Goal: Task Accomplishment & Management: Use online tool/utility

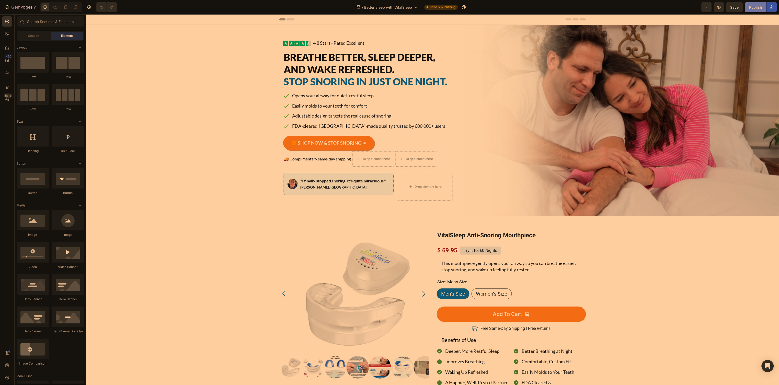
click at [751, 8] on div "Publish" at bounding box center [756, 7] width 13 height 5
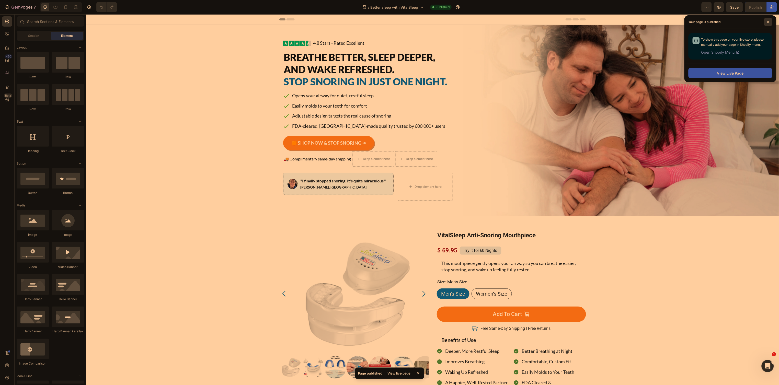
click at [769, 22] on icon at bounding box center [769, 22] width 2 height 2
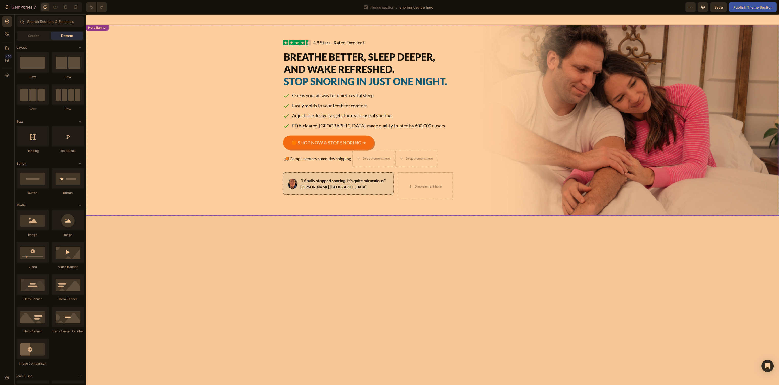
click at [219, 58] on div "Background Image" at bounding box center [432, 119] width 693 height 191
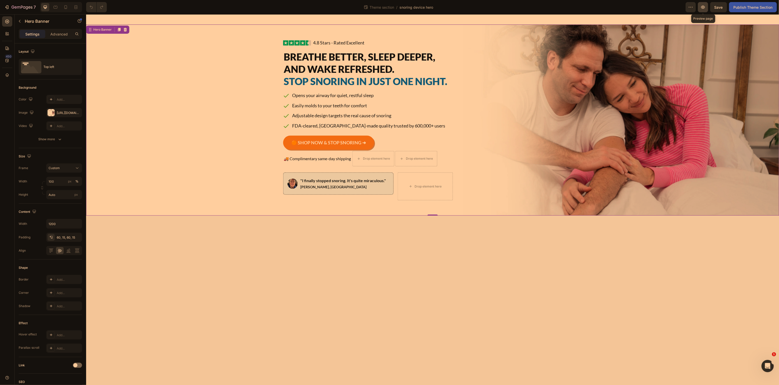
click at [702, 7] on icon "button" at bounding box center [704, 7] width 4 height 3
click at [230, 160] on div "Background Image" at bounding box center [432, 119] width 693 height 191
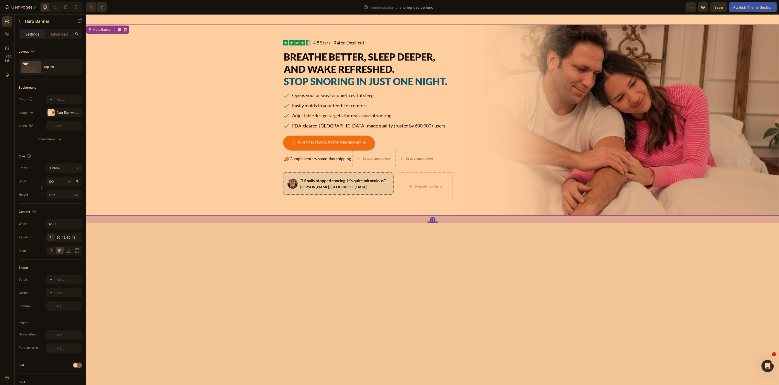
drag, startPoint x: 433, startPoint y: 217, endPoint x: 431, endPoint y: 224, distance: 7.6
click at [431, 223] on div at bounding box center [433, 222] width 10 height 2
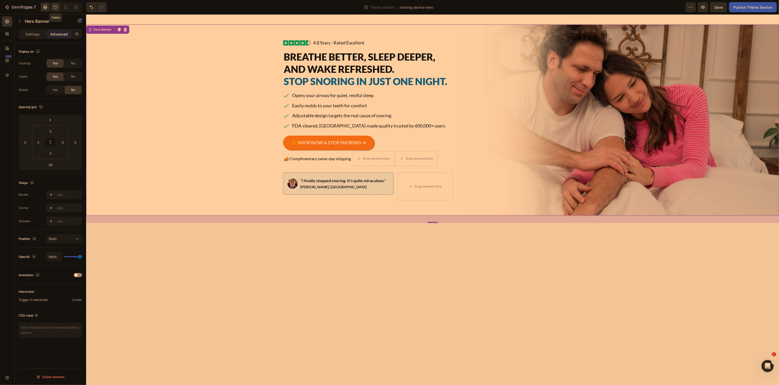
click at [57, 6] on icon at bounding box center [56, 7] width 4 height 3
type input "0"
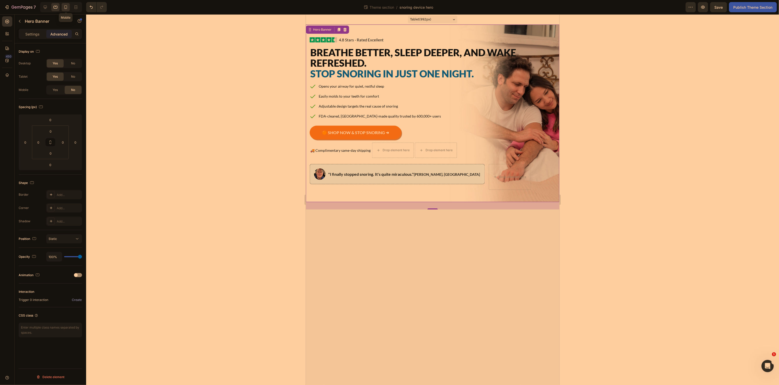
click at [65, 8] on icon at bounding box center [65, 7] width 5 height 5
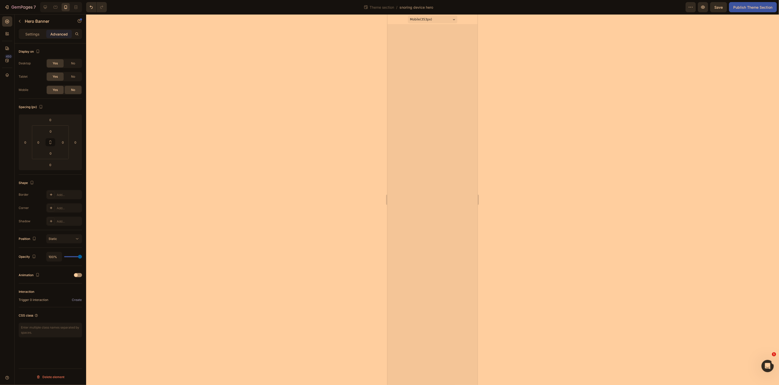
click at [60, 89] on div "Yes" at bounding box center [55, 90] width 17 height 8
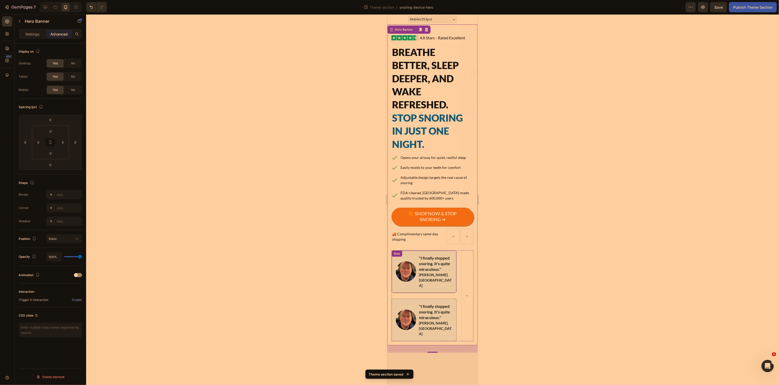
click at [403, 254] on div "Image "I finally stopped snoring. It's quite miraculous." Andy Bass, NY Text Bl…" at bounding box center [423, 271] width 65 height 43
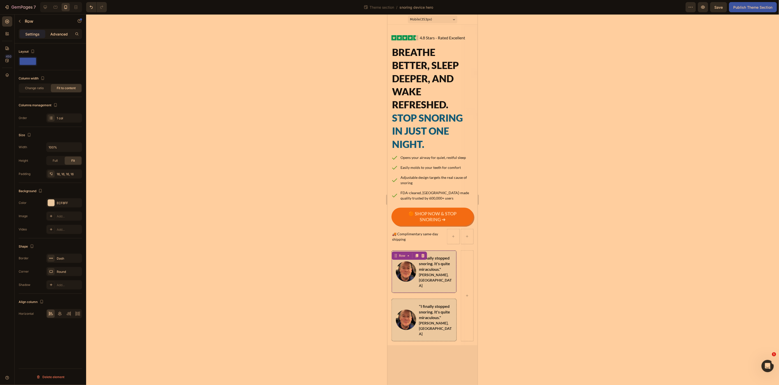
click at [60, 34] on p "Advanced" at bounding box center [58, 33] width 17 height 5
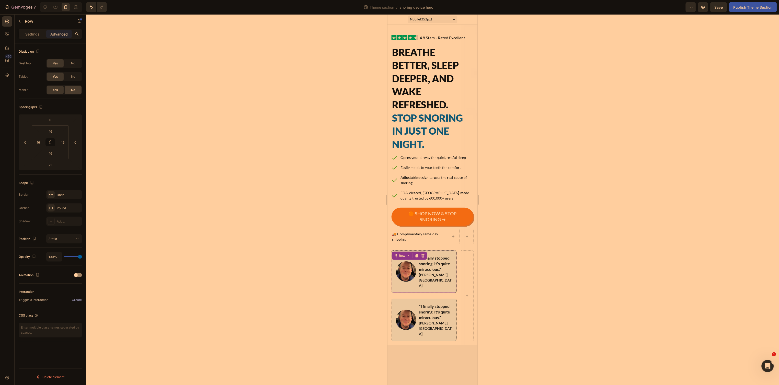
click at [76, 90] on div "No" at bounding box center [73, 90] width 17 height 8
click at [21, 22] on icon "button" at bounding box center [20, 21] width 4 height 4
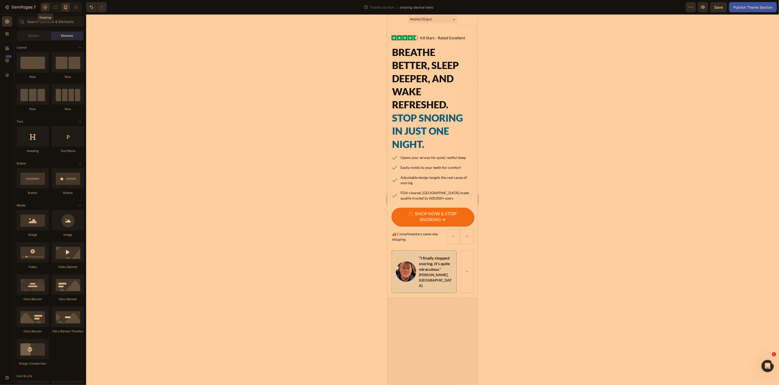
click at [44, 8] on icon at bounding box center [45, 7] width 3 height 3
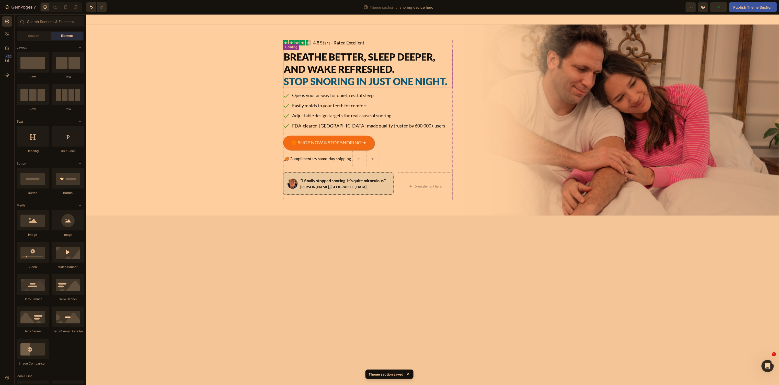
click at [322, 51] on span "Breathe Better, Sleep Deeper, and Wake Refreshed." at bounding box center [360, 63] width 152 height 24
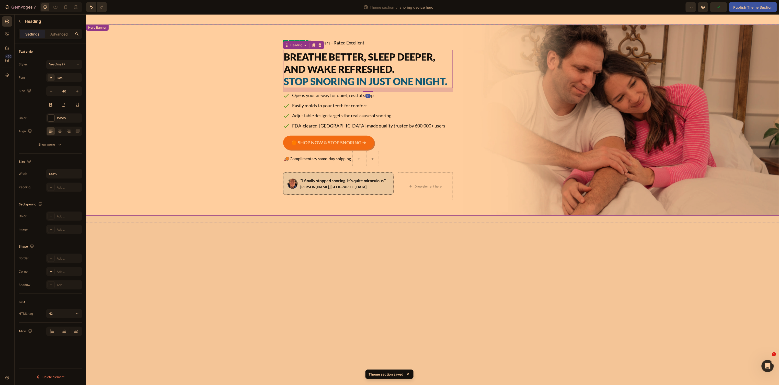
click at [552, 47] on div "Image 4.8 Stars - Rated Excellent Button Advanced List Breathe Better, Sleep De…" at bounding box center [432, 119] width 307 height 191
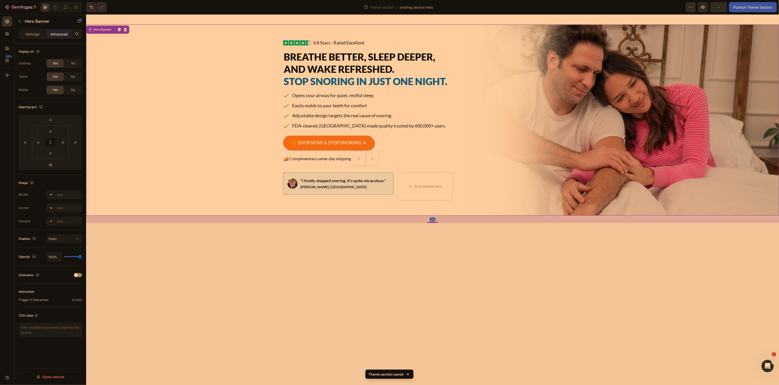
click at [529, 59] on div "Image 4.8 Stars - Rated Excellent Button Advanced List Breathe Better, Sleep De…" at bounding box center [432, 119] width 307 height 191
click at [302, 66] on span "Breathe Better, Sleep Deeper, and Wake Refreshed." at bounding box center [360, 63] width 152 height 24
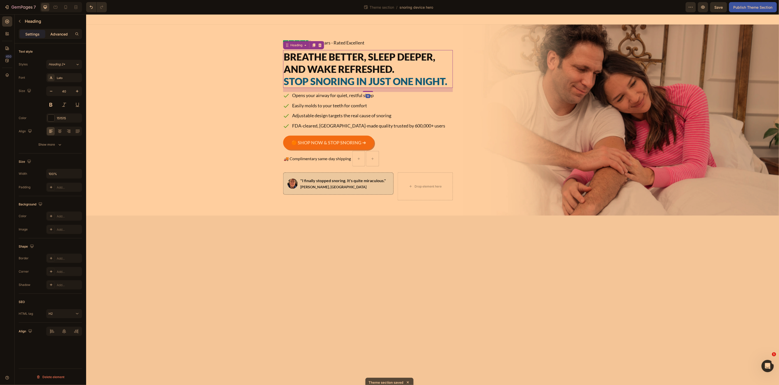
click at [54, 33] on p "Advanced" at bounding box center [58, 33] width 17 height 5
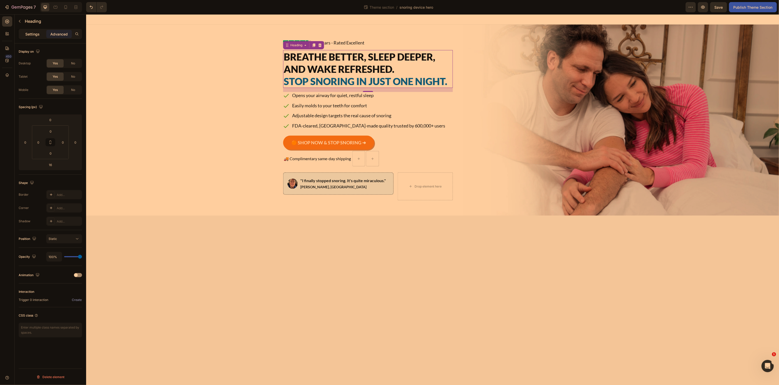
click at [33, 35] on p "Settings" at bounding box center [32, 33] width 14 height 5
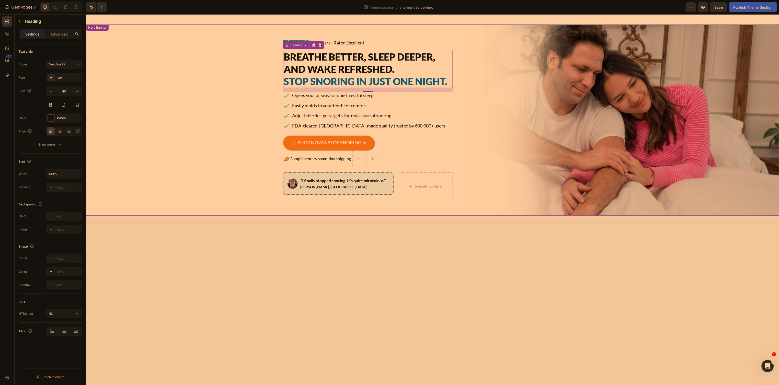
click at [270, 70] on div "Background Image" at bounding box center [432, 119] width 693 height 191
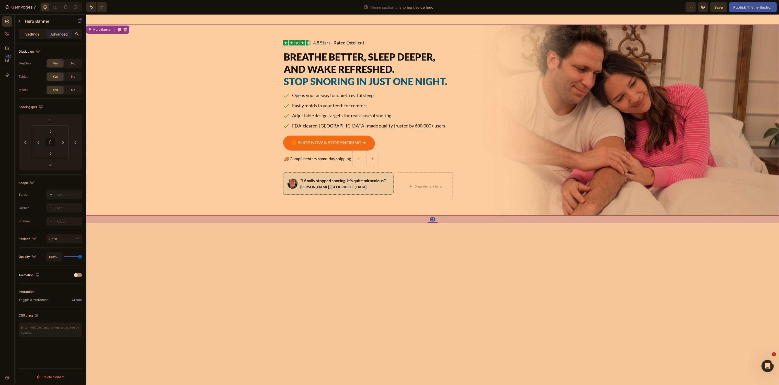
click at [25, 34] on div "Settings" at bounding box center [33, 34] width 26 height 8
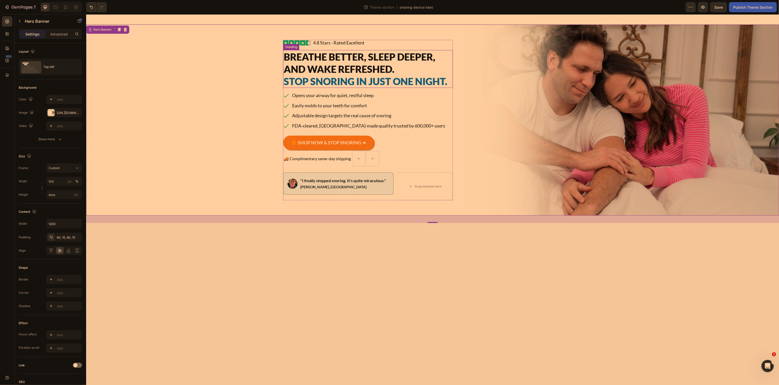
click at [405, 83] on span "Stop Snoring in Just One Night." at bounding box center [366, 81] width 164 height 12
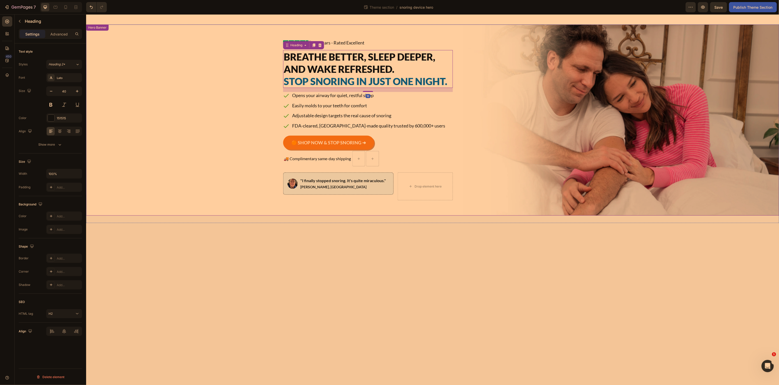
click at [230, 83] on div "Background Image" at bounding box center [432, 119] width 693 height 191
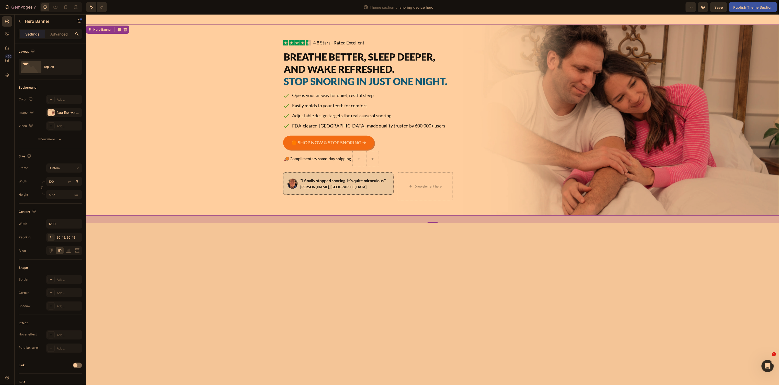
click at [686, 49] on div "Background Image" at bounding box center [432, 119] width 693 height 191
click at [20, 20] on icon "button" at bounding box center [20, 21] width 2 height 3
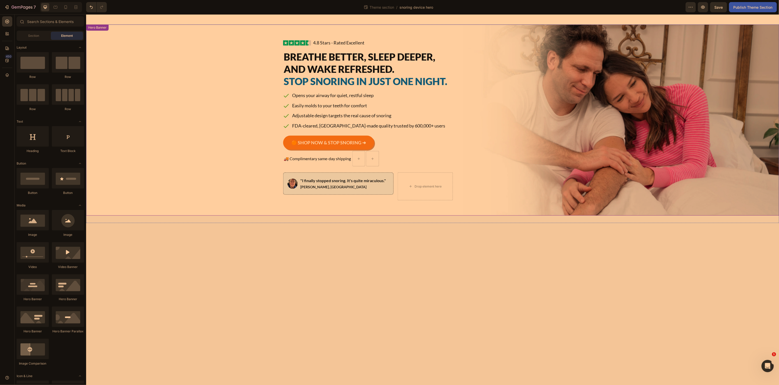
click at [117, 50] on div "Background Image" at bounding box center [432, 119] width 693 height 191
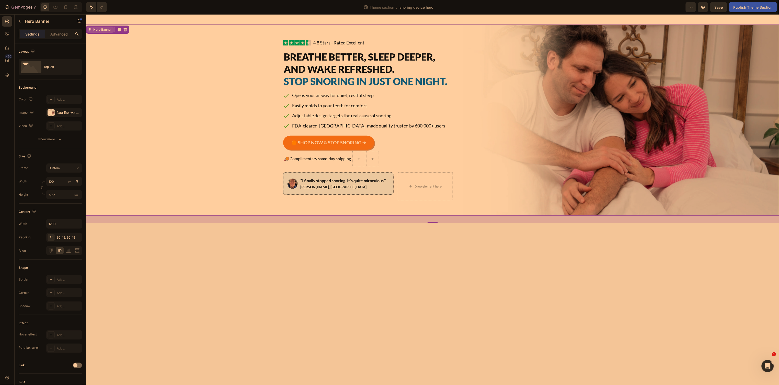
click at [108, 31] on div "Hero Banner" at bounding box center [102, 29] width 20 height 5
click at [99, 32] on div "Hero Banner" at bounding box center [100, 29] width 27 height 6
click at [125, 53] on div "Background Image" at bounding box center [432, 119] width 693 height 191
drag, startPoint x: 160, startPoint y: 82, endPoint x: 232, endPoint y: 60, distance: 76.0
click at [160, 82] on div "Background Image" at bounding box center [432, 119] width 693 height 191
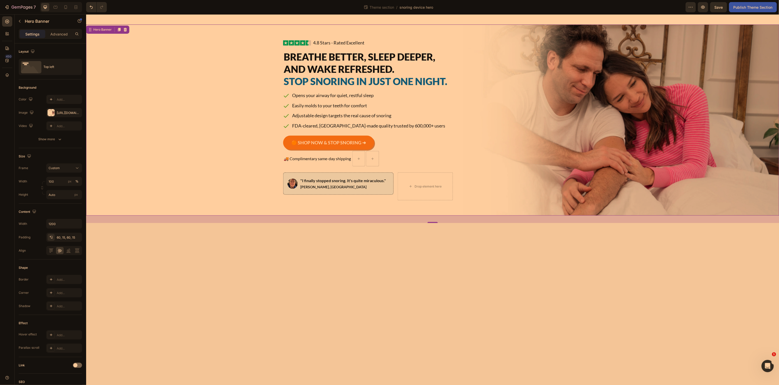
click at [257, 17] on div at bounding box center [432, 19] width 693 height 10
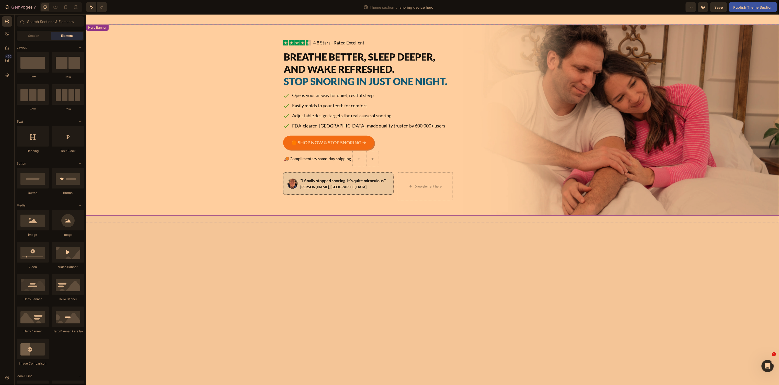
click at [227, 71] on div "Background Image" at bounding box center [432, 119] width 693 height 191
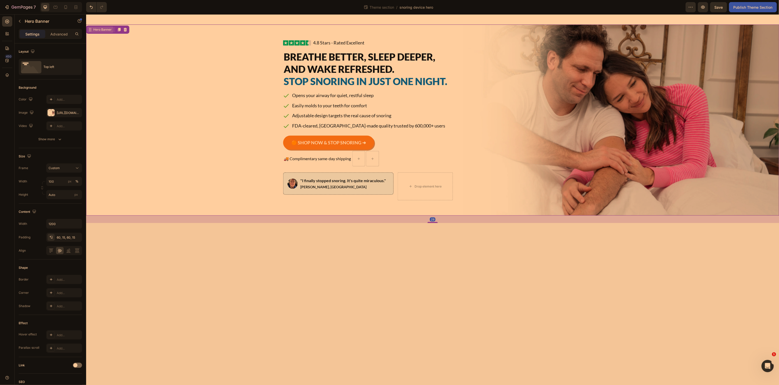
click at [105, 30] on div "Hero Banner" at bounding box center [102, 29] width 20 height 5
click at [54, 9] on icon at bounding box center [55, 7] width 5 height 5
type input "100%"
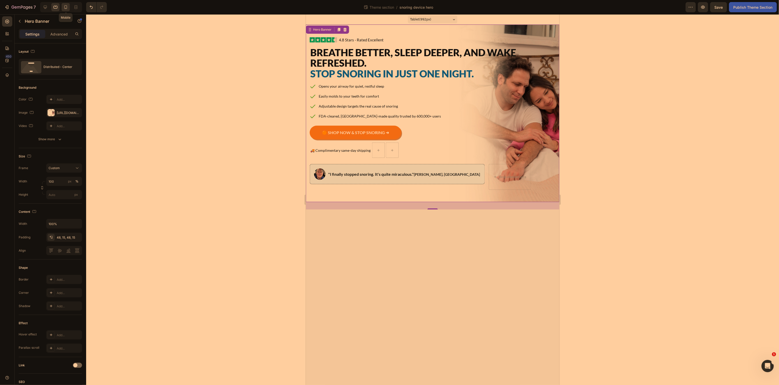
click at [66, 9] on icon at bounding box center [65, 7] width 5 height 5
type input "Auto"
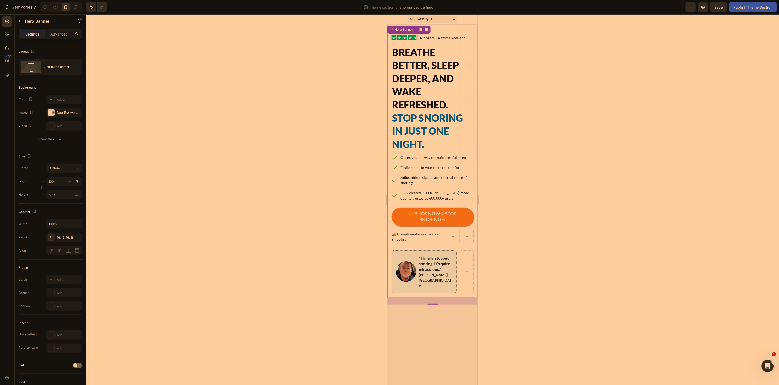
click at [276, 54] on div at bounding box center [432, 199] width 693 height 371
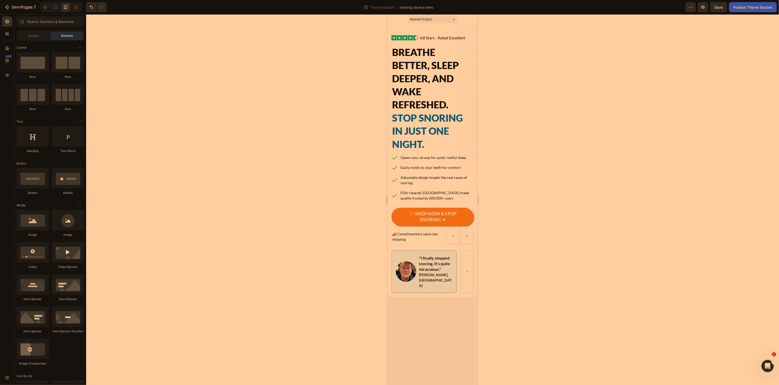
click at [119, 24] on div at bounding box center [432, 199] width 693 height 371
click at [8, 5] on icon "button" at bounding box center [6, 7] width 5 height 5
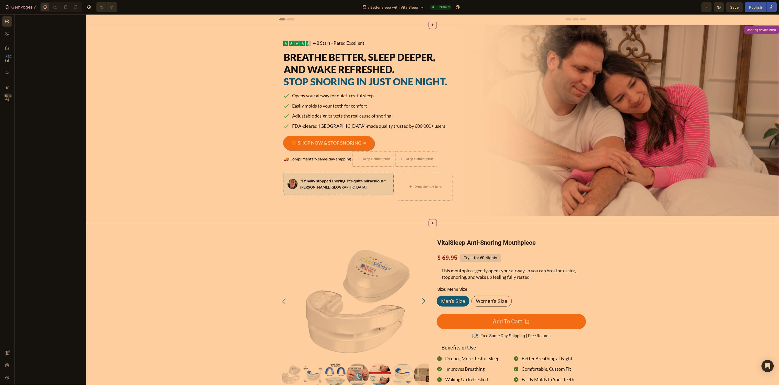
click at [220, 79] on div "Background Image" at bounding box center [432, 120] width 693 height 191
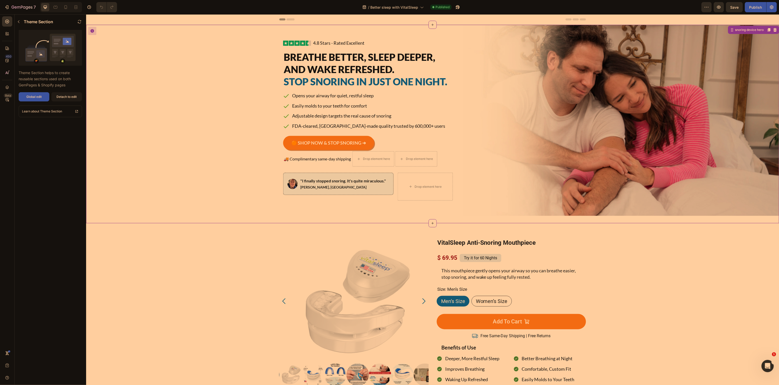
click at [223, 72] on div "Background Image" at bounding box center [432, 120] width 693 height 191
click at [204, 46] on div "Background Image" at bounding box center [432, 120] width 693 height 191
click at [60, 96] on div "Detach to edit" at bounding box center [67, 97] width 20 height 5
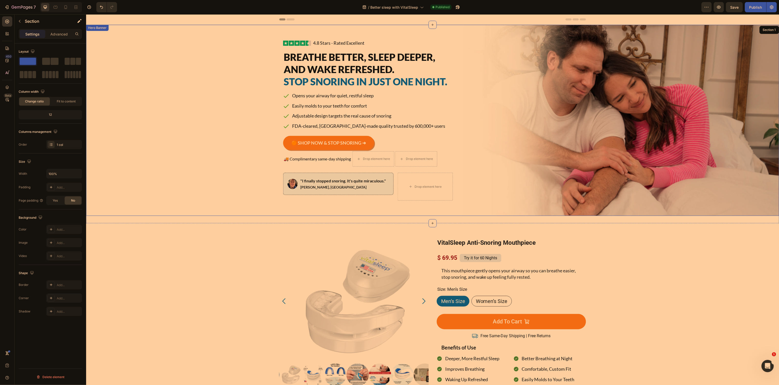
click at [136, 73] on div "Background Image" at bounding box center [432, 120] width 693 height 191
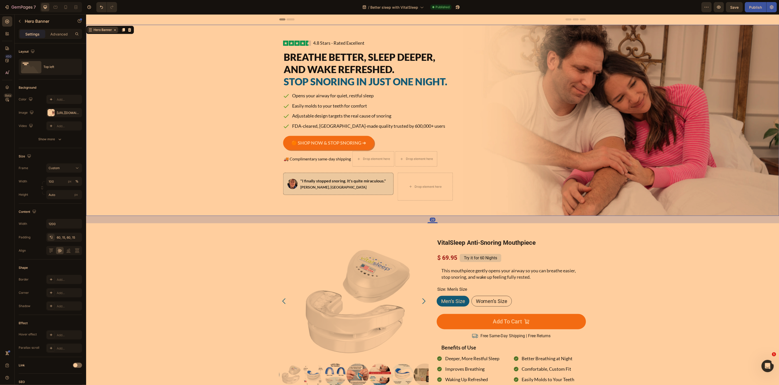
click at [106, 30] on div "Hero Banner" at bounding box center [102, 29] width 20 height 5
click at [116, 31] on icon at bounding box center [115, 30] width 4 height 4
click at [115, 32] on div "Hero Banner" at bounding box center [102, 30] width 31 height 6
click at [113, 32] on div "Hero Banner" at bounding box center [102, 30] width 31 height 6
click at [107, 31] on div "Hero Banner" at bounding box center [102, 29] width 20 height 5
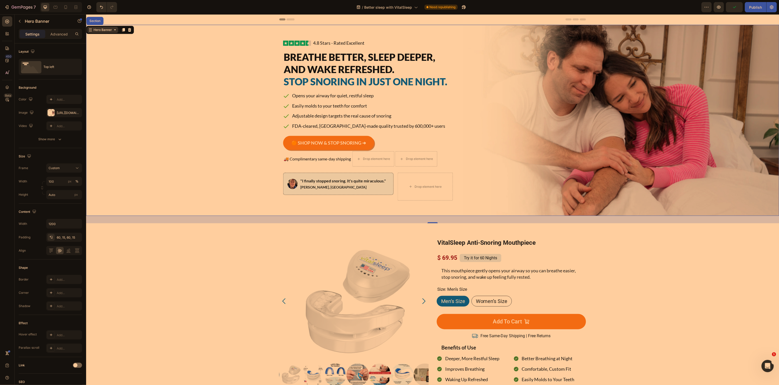
click at [115, 32] on div "Hero Banner" at bounding box center [102, 30] width 31 height 6
click at [114, 31] on icon at bounding box center [115, 30] width 4 height 4
click at [113, 31] on icon at bounding box center [115, 30] width 4 height 4
click at [111, 29] on div "Hero Banner" at bounding box center [102, 29] width 20 height 5
drag, startPoint x: 98, startPoint y: 32, endPoint x: 90, endPoint y: 32, distance: 8.4
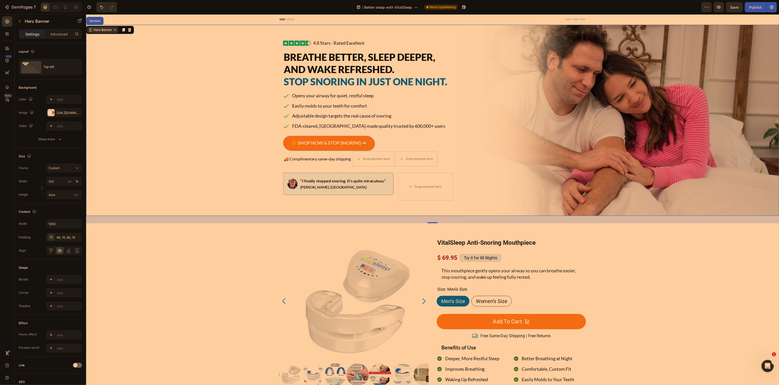
click at [97, 32] on div "Hero Banner" at bounding box center [102, 30] width 31 height 6
click at [89, 32] on div "Hero Banner" at bounding box center [102, 30] width 31 height 6
click at [108, 33] on div "Hero Banner Section" at bounding box center [110, 30] width 48 height 8
click at [113, 35] on div "Background Image" at bounding box center [432, 120] width 693 height 191
click at [114, 46] on div "Background Image" at bounding box center [432, 120] width 693 height 191
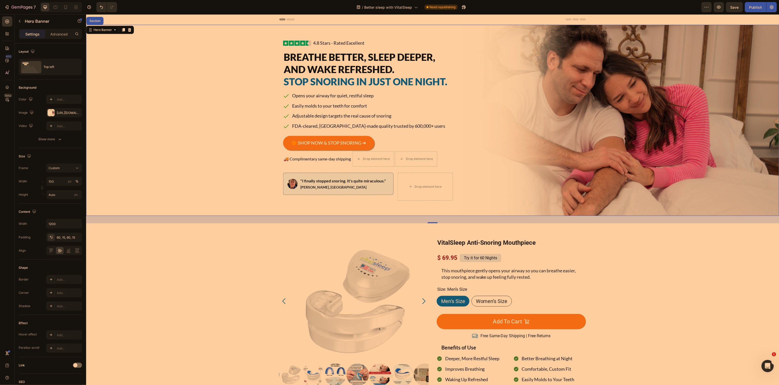
drag, startPoint x: 139, startPoint y: 51, endPoint x: 167, endPoint y: 36, distance: 32.5
click at [144, 51] on div "Background Image" at bounding box center [432, 120] width 693 height 191
click at [167, 36] on div "Background Image" at bounding box center [432, 120] width 693 height 191
drag, startPoint x: 60, startPoint y: 35, endPoint x: 43, endPoint y: 35, distance: 17.6
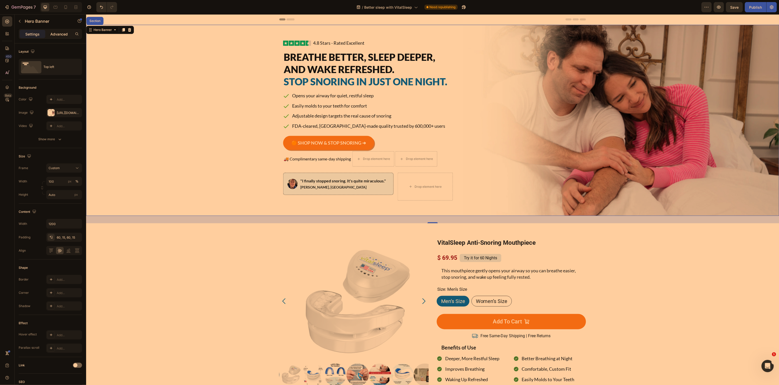
click at [60, 35] on p "Advanced" at bounding box center [58, 33] width 17 height 5
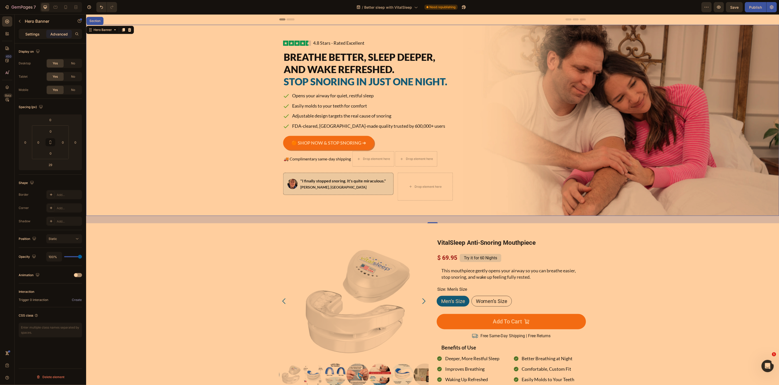
click at [32, 35] on p "Settings" at bounding box center [32, 33] width 14 height 5
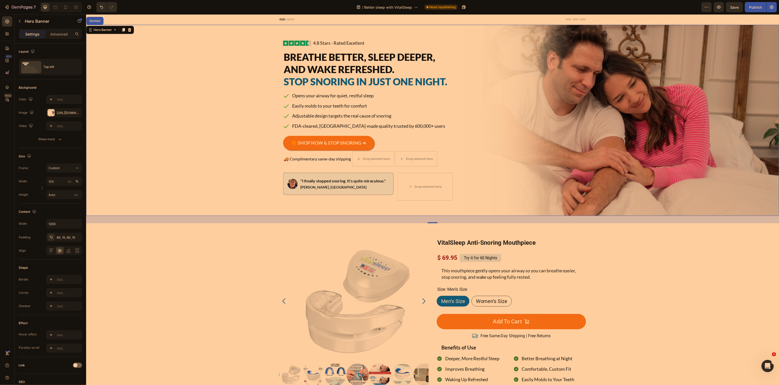
click at [138, 44] on div "Background Image" at bounding box center [432, 120] width 693 height 191
click at [65, 11] on div at bounding box center [66, 7] width 8 height 8
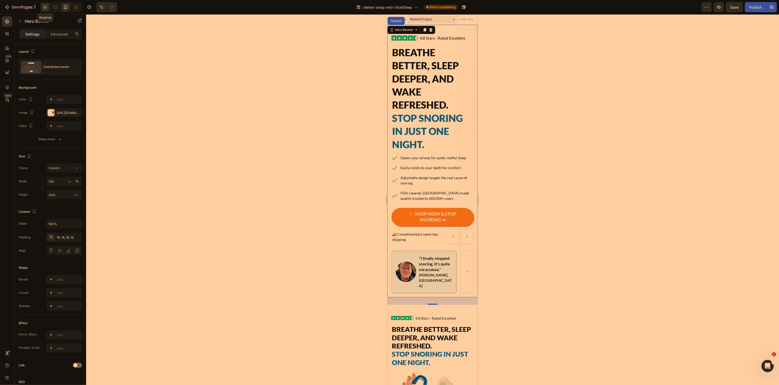
click at [49, 8] on div at bounding box center [45, 7] width 8 height 8
type input "1200"
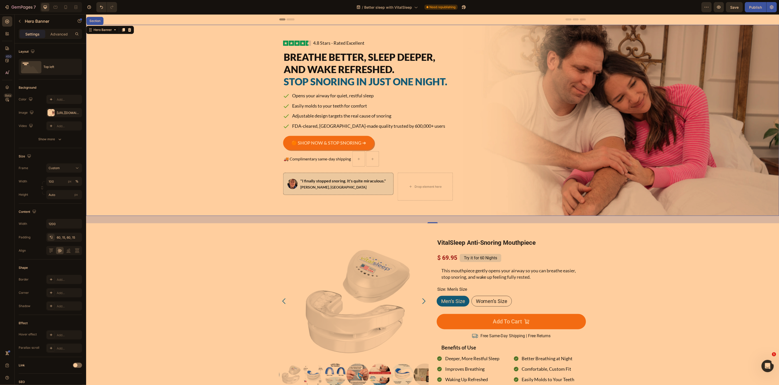
click at [529, 68] on div "Image 4.8 Stars - Rated Excellent Button Advanced List Breathe Better, Sleep De…" at bounding box center [432, 120] width 307 height 191
click at [56, 9] on icon at bounding box center [55, 7] width 5 height 5
type input "100%"
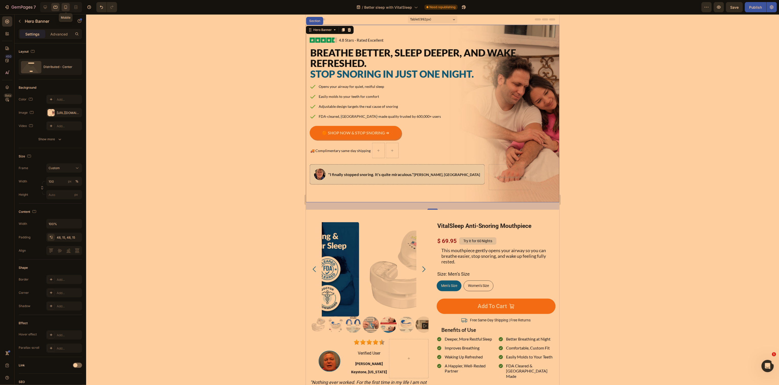
click at [67, 9] on icon at bounding box center [65, 7] width 5 height 5
type input "Auto"
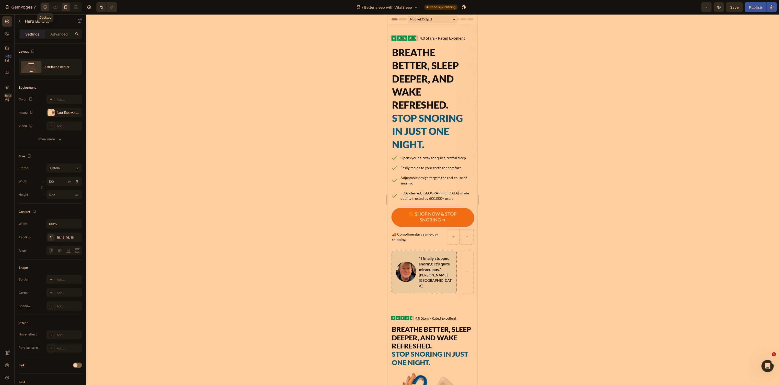
click at [46, 9] on icon at bounding box center [45, 7] width 5 height 5
type input "1200"
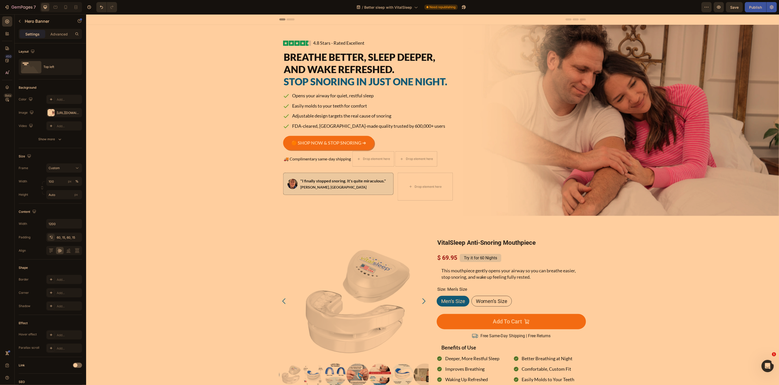
click at [223, 123] on div "Background Image" at bounding box center [432, 120] width 693 height 191
click at [185, 66] on div "Background Image" at bounding box center [432, 120] width 693 height 191
click at [170, 96] on div "Background Image" at bounding box center [432, 120] width 693 height 191
click at [19, 20] on icon "button" at bounding box center [20, 21] width 2 height 3
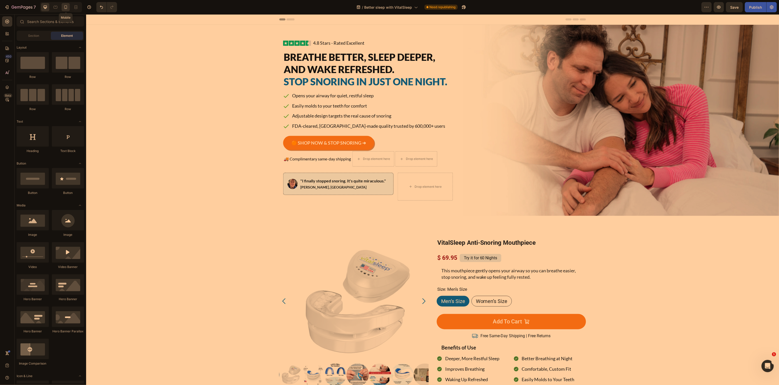
click at [65, 9] on icon at bounding box center [65, 7] width 5 height 5
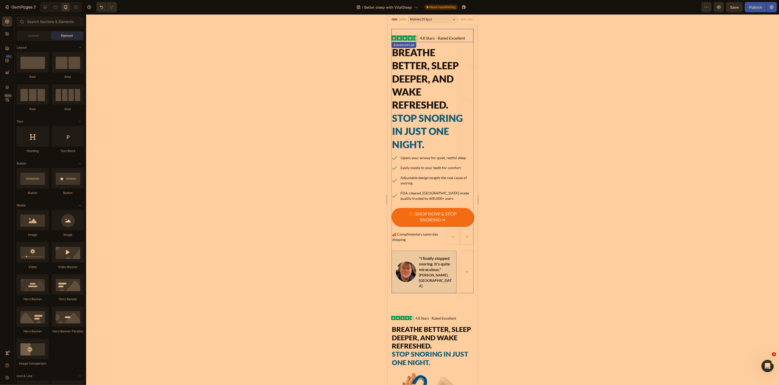
click at [423, 30] on div "Image 4.8 Stars - Rated Excellent Button" at bounding box center [432, 35] width 82 height 13
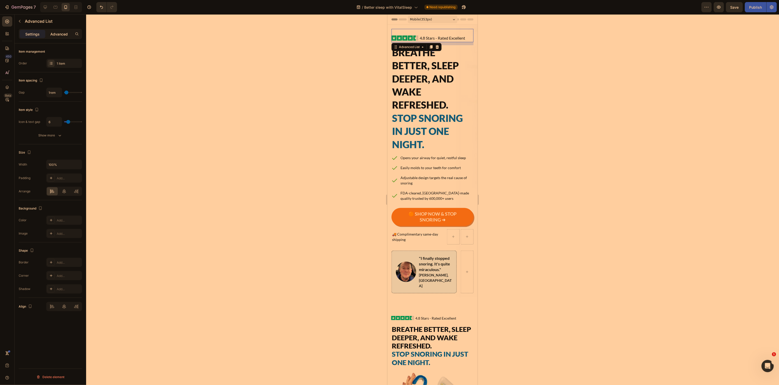
click at [62, 34] on p "Advanced" at bounding box center [58, 33] width 17 height 5
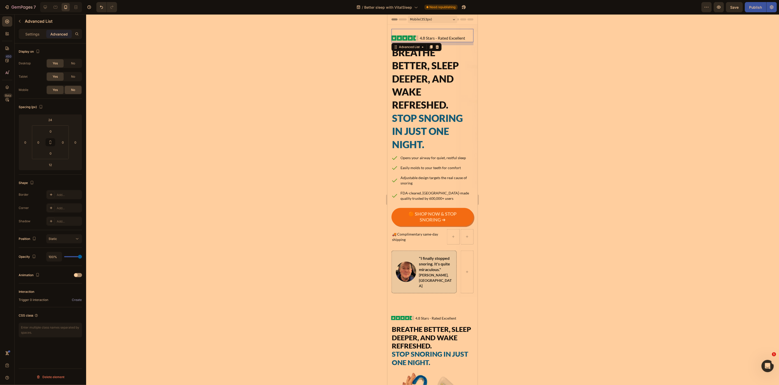
click at [73, 91] on span "No" at bounding box center [73, 90] width 4 height 5
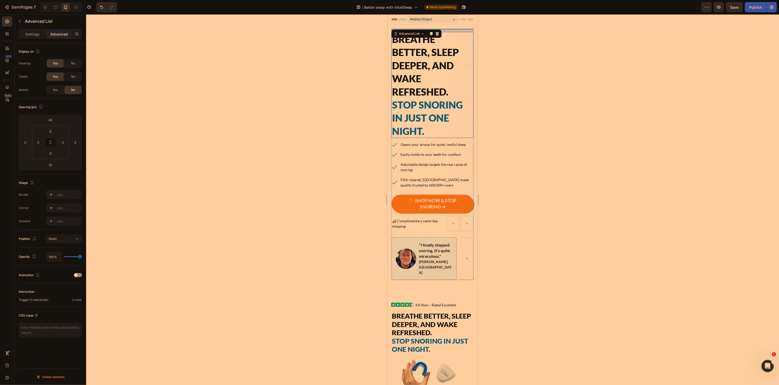
click at [452, 40] on h2 "Breathe Better, Sleep Deeper, and Wake Refreshed. Stop Snoring in Just One Nigh…" at bounding box center [432, 85] width 82 height 106
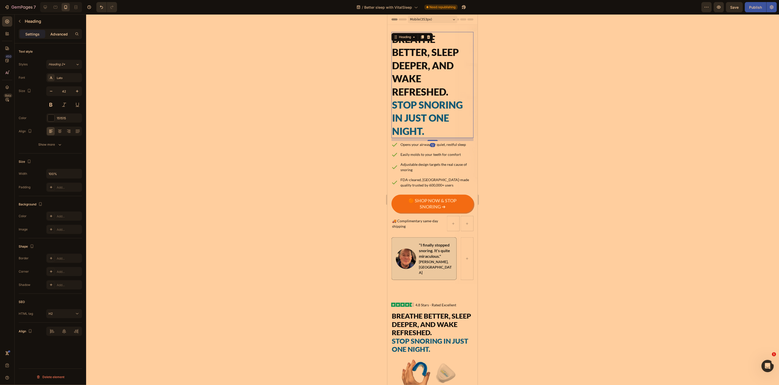
click at [62, 35] on p "Advanced" at bounding box center [58, 33] width 17 height 5
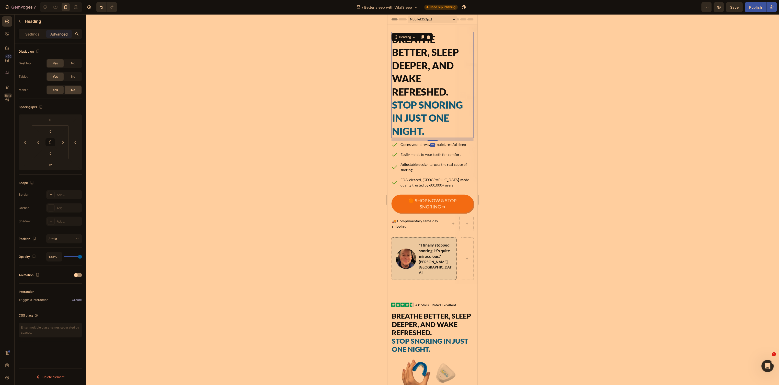
click at [74, 88] on span "No" at bounding box center [73, 90] width 4 height 5
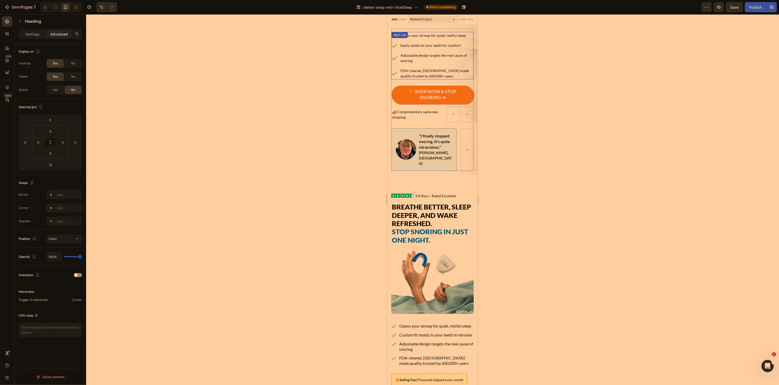
click at [440, 39] on div "Opens your airway for quiet, restful sleep Easily molds to your teeth for comfo…" at bounding box center [432, 56] width 82 height 48
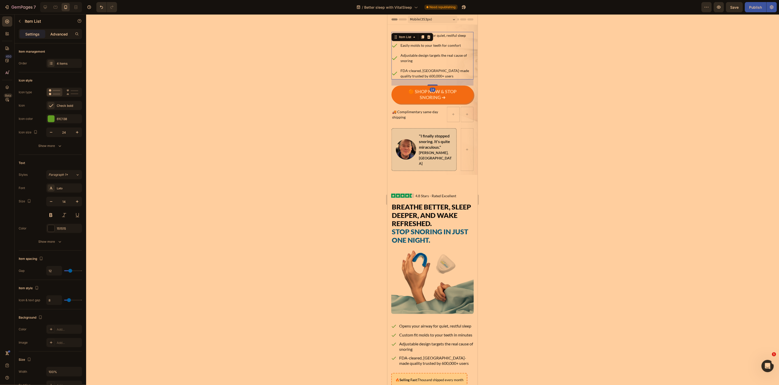
click at [58, 35] on p "Advanced" at bounding box center [58, 33] width 17 height 5
type input "100%"
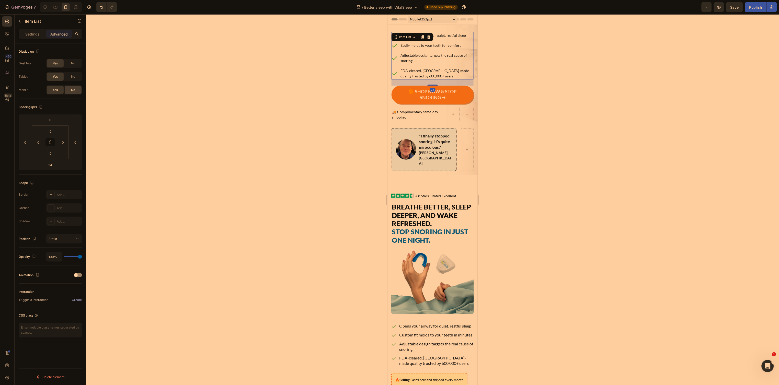
click at [72, 89] on span "No" at bounding box center [73, 90] width 4 height 5
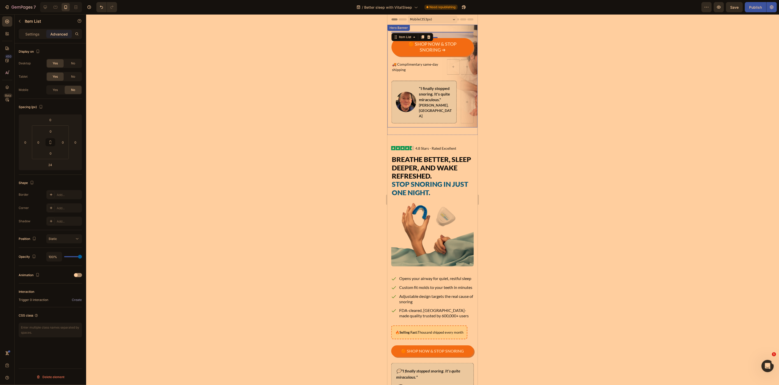
click at [452, 25] on div "Image 4.8 Stars - Rated Excellent Button Advanced List Breathe Better, Sleep De…" at bounding box center [432, 76] width 90 height 103
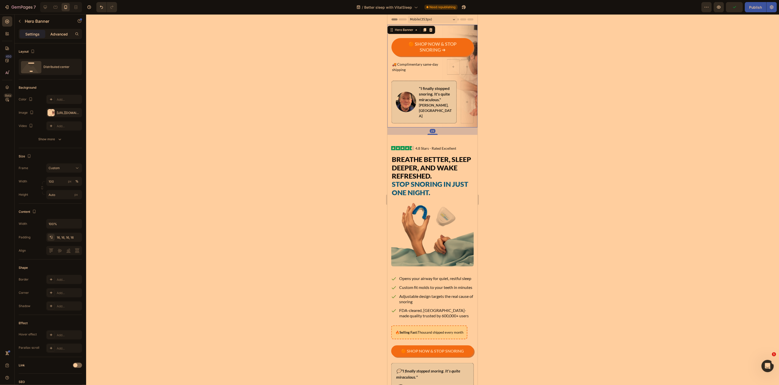
click at [58, 33] on p "Advanced" at bounding box center [58, 33] width 17 height 5
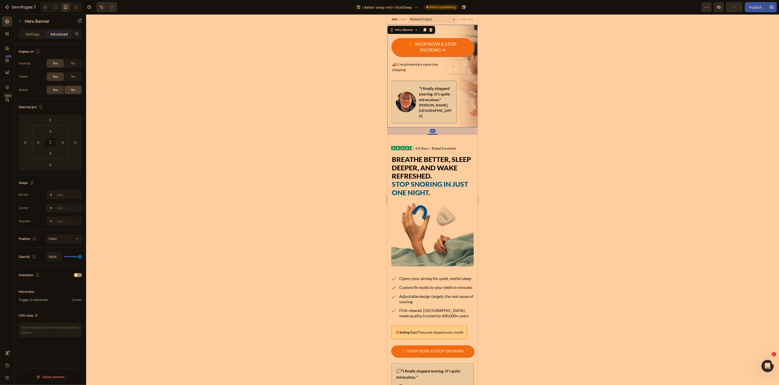
click at [76, 90] on div "No" at bounding box center [73, 90] width 17 height 8
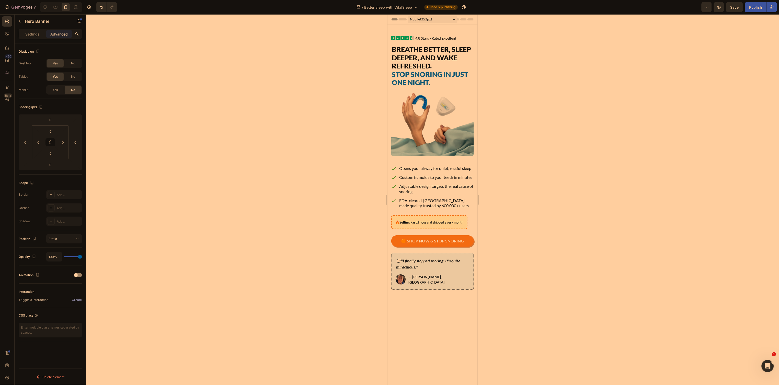
click at [298, 120] on div at bounding box center [432, 199] width 693 height 371
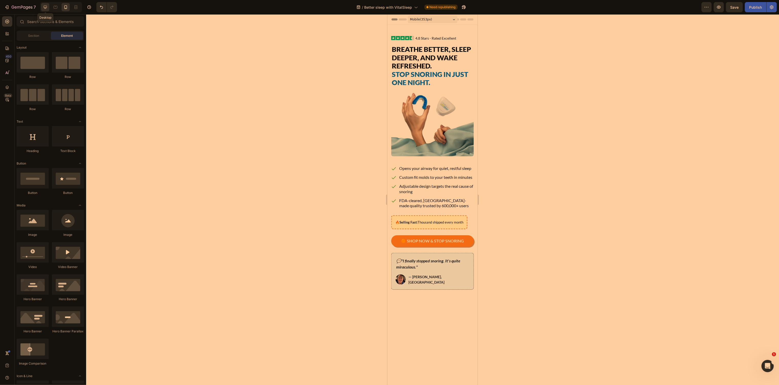
click at [47, 9] on icon at bounding box center [45, 7] width 5 height 5
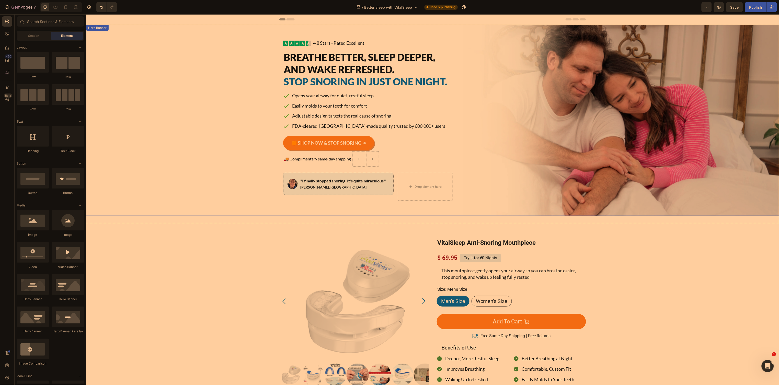
click at [196, 77] on div "Background Image" at bounding box center [432, 120] width 693 height 191
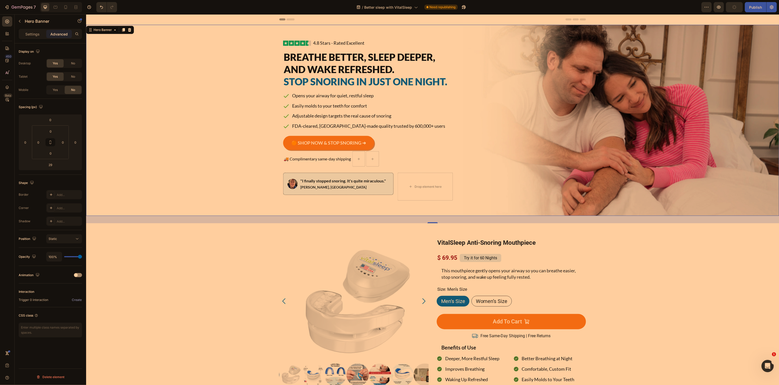
click at [110, 33] on div "Hero Banner" at bounding box center [110, 30] width 48 height 8
click at [107, 32] on div "Hero Banner" at bounding box center [102, 30] width 31 height 6
click at [100, 31] on div "Hero Banner" at bounding box center [102, 29] width 20 height 5
click at [732, 7] on span "Save" at bounding box center [735, 7] width 8 height 4
click at [753, 5] on div "Publish" at bounding box center [756, 7] width 13 height 5
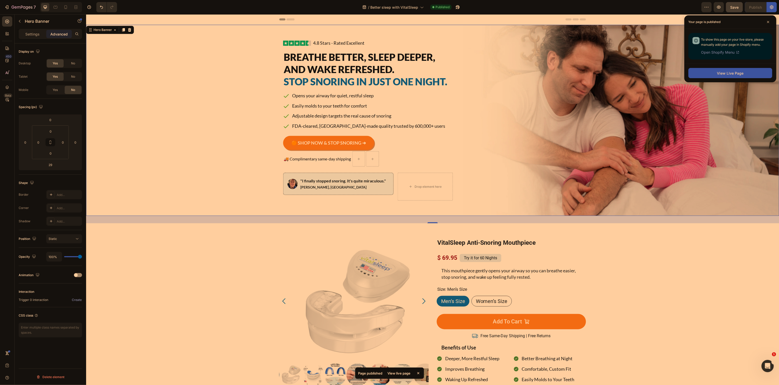
click at [243, 103] on div "Background Image" at bounding box center [432, 120] width 693 height 191
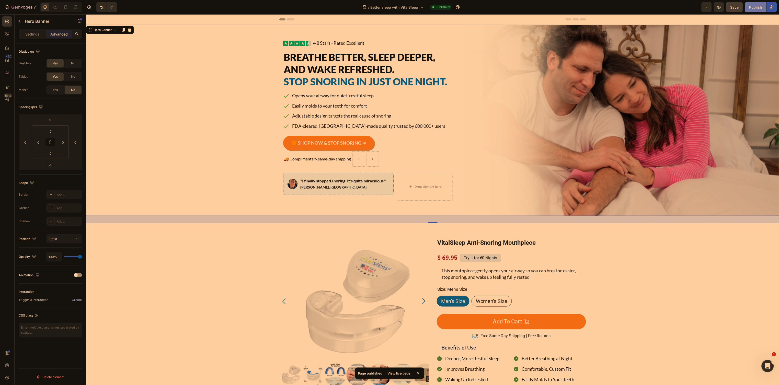
click at [760, 6] on div "Publish" at bounding box center [756, 7] width 13 height 5
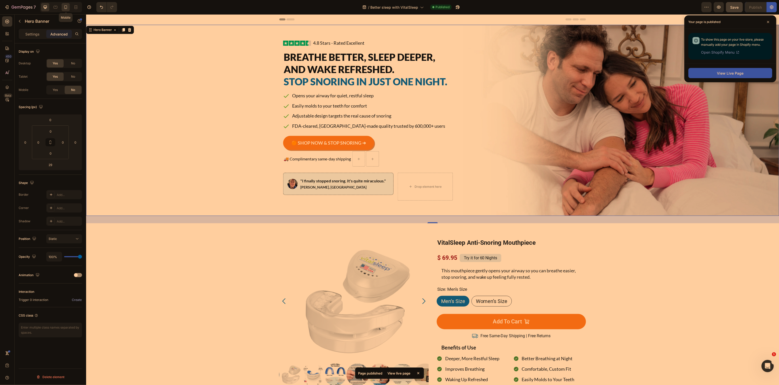
click at [65, 7] on icon at bounding box center [65, 7] width 5 height 5
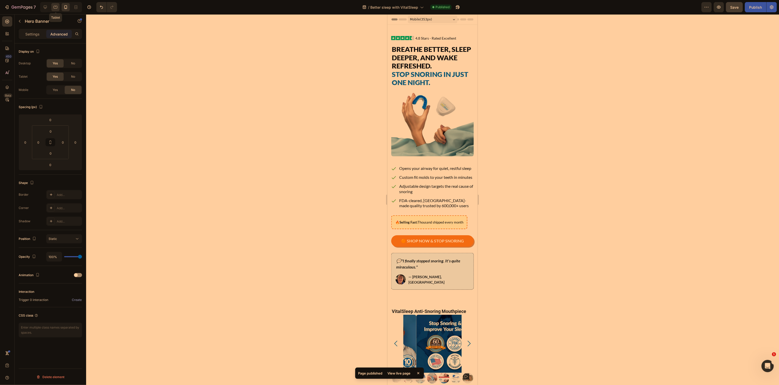
click at [57, 6] on icon at bounding box center [56, 7] width 4 height 3
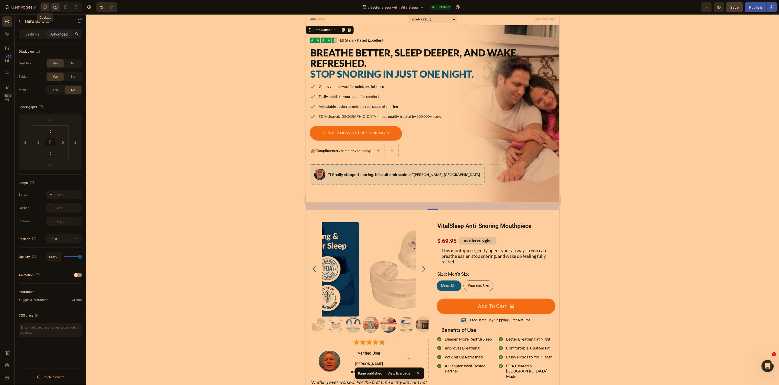
click at [46, 6] on icon at bounding box center [45, 7] width 5 height 5
type input "29"
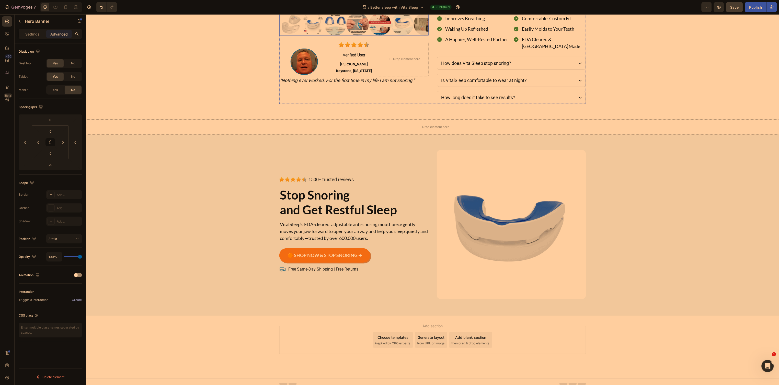
scroll to position [63, 0]
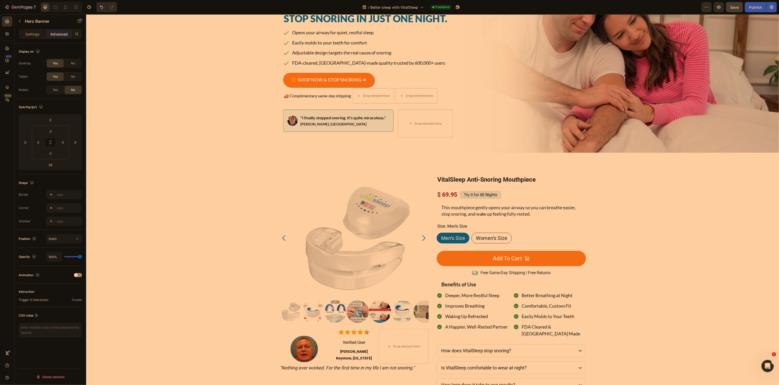
click at [211, 69] on div "Background Image" at bounding box center [432, 56] width 693 height 191
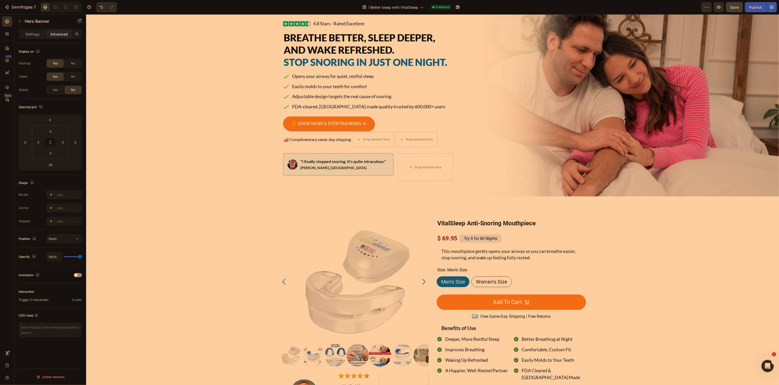
scroll to position [0, 0]
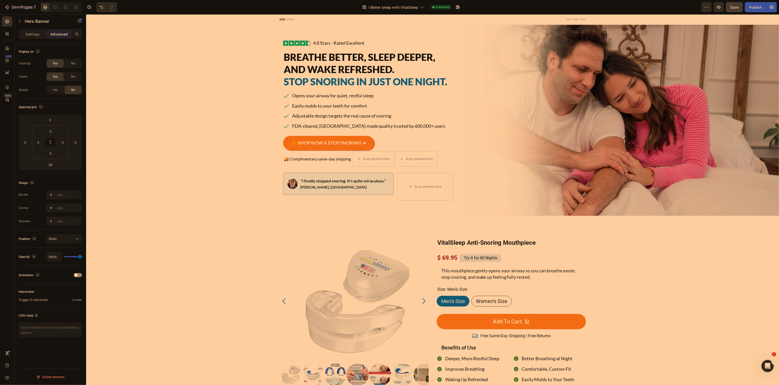
click at [195, 110] on div "Background Image" at bounding box center [432, 120] width 693 height 191
click at [182, 111] on div "Background Image" at bounding box center [432, 120] width 693 height 191
click at [30, 33] on p "Settings" at bounding box center [32, 33] width 14 height 5
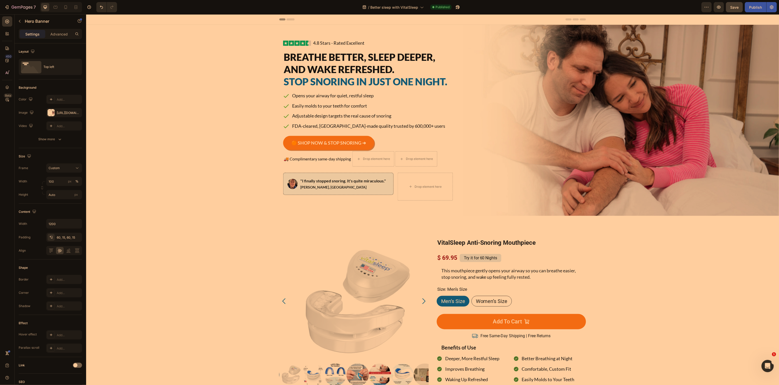
click at [188, 95] on div "Background Image" at bounding box center [432, 120] width 693 height 191
click at [189, 55] on div "Background Image" at bounding box center [432, 120] width 693 height 191
click at [187, 84] on div "Background Image" at bounding box center [432, 120] width 693 height 191
click at [20, 21] on icon "button" at bounding box center [20, 21] width 4 height 4
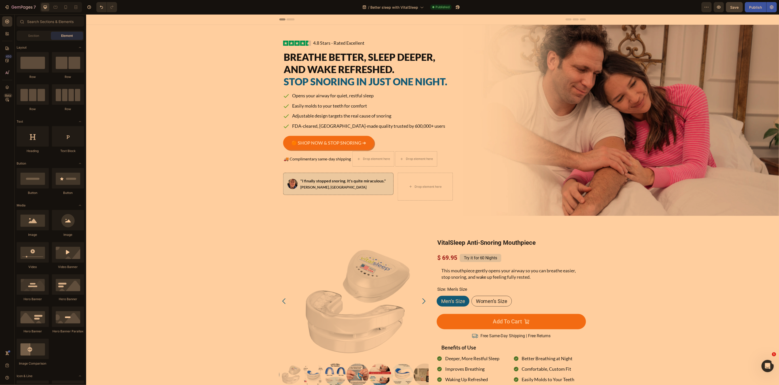
click at [165, 70] on div "Background Image" at bounding box center [432, 120] width 693 height 191
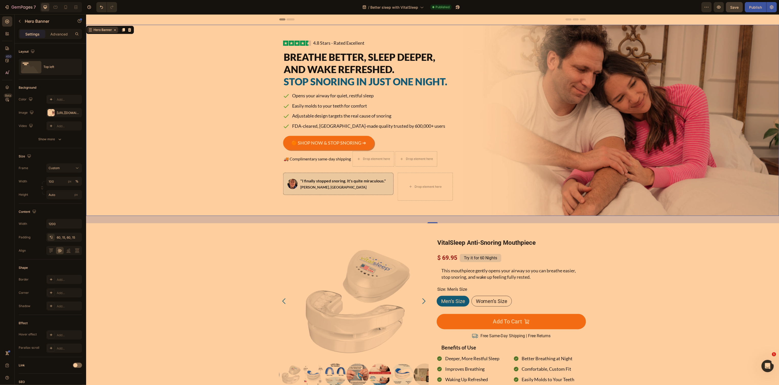
click at [93, 32] on div "Hero Banner" at bounding box center [102, 29] width 20 height 5
click at [93, 26] on div "Hero Banner Section" at bounding box center [110, 30] width 48 height 8
click at [95, 30] on div "Hero Banner" at bounding box center [102, 29] width 20 height 5
click at [100, 32] on div "Hero Banner" at bounding box center [102, 29] width 20 height 5
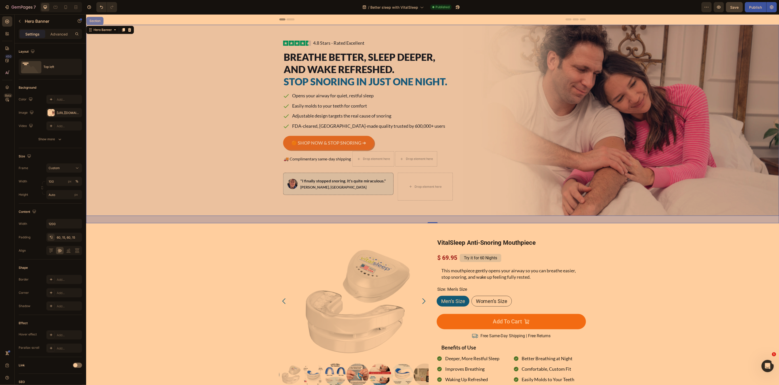
click at [98, 23] on div "Section" at bounding box center [94, 21] width 17 height 8
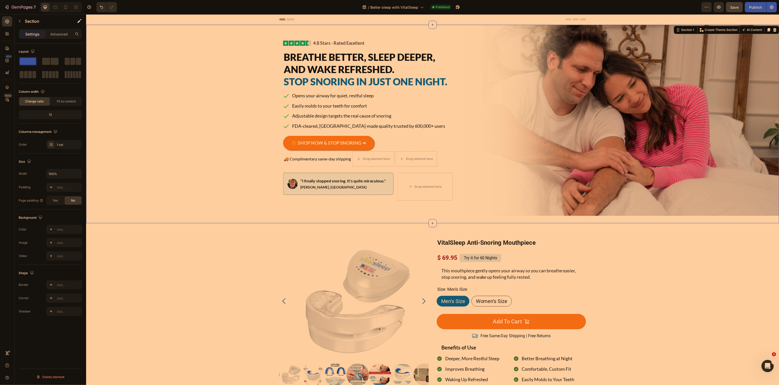
click at [103, 23] on div "Header" at bounding box center [432, 19] width 693 height 10
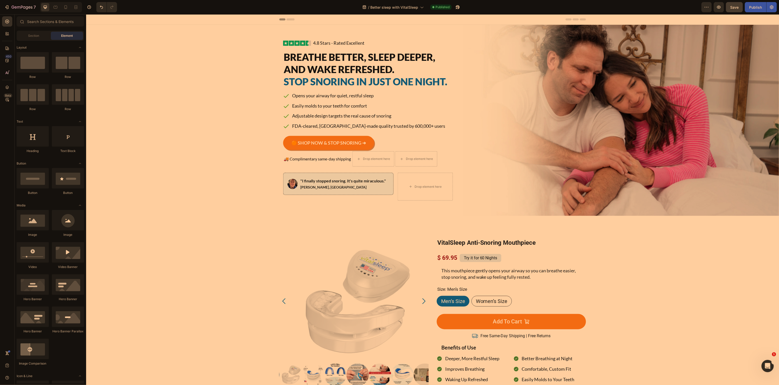
click at [103, 23] on div "Header" at bounding box center [432, 19] width 693 height 10
click at [105, 41] on div "Background Image" at bounding box center [432, 120] width 693 height 191
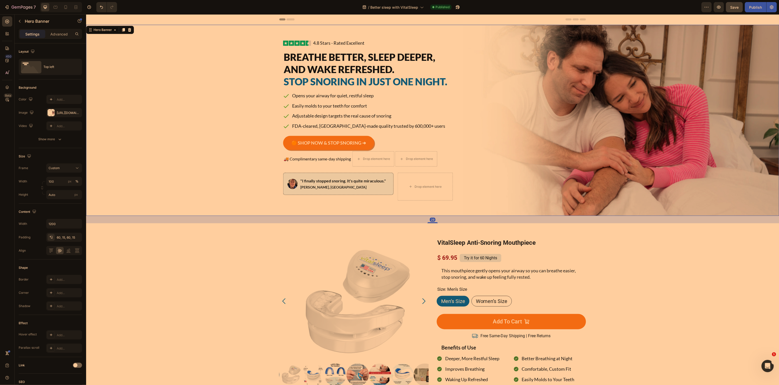
click at [108, 23] on div "Header" at bounding box center [432, 19] width 693 height 10
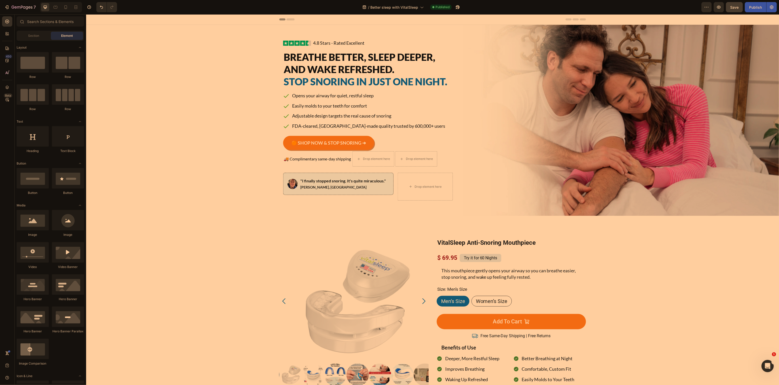
click at [106, 21] on div "Header" at bounding box center [98, 19] width 19 height 6
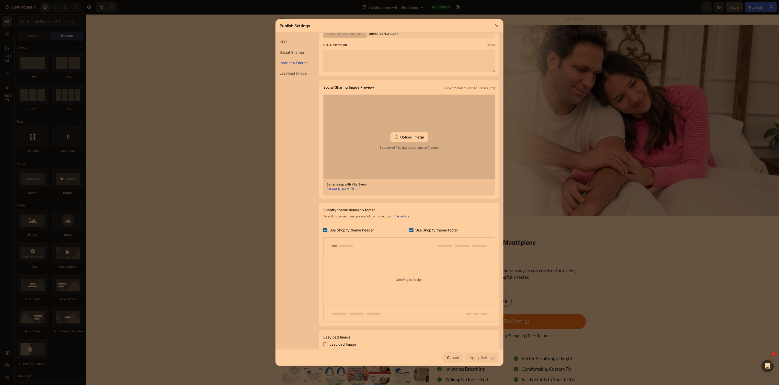
scroll to position [88, 0]
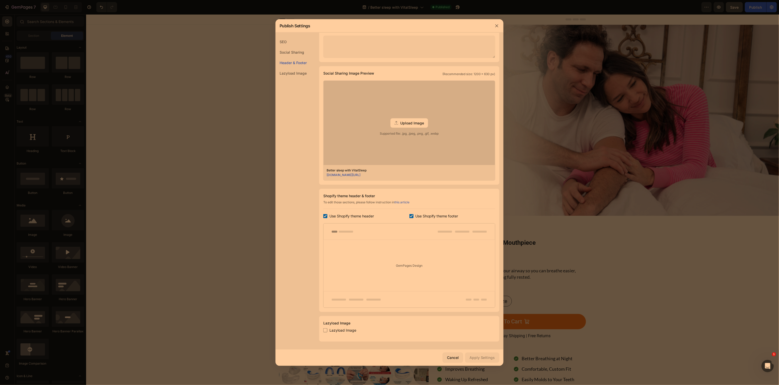
click at [111, 31] on div at bounding box center [389, 192] width 779 height 385
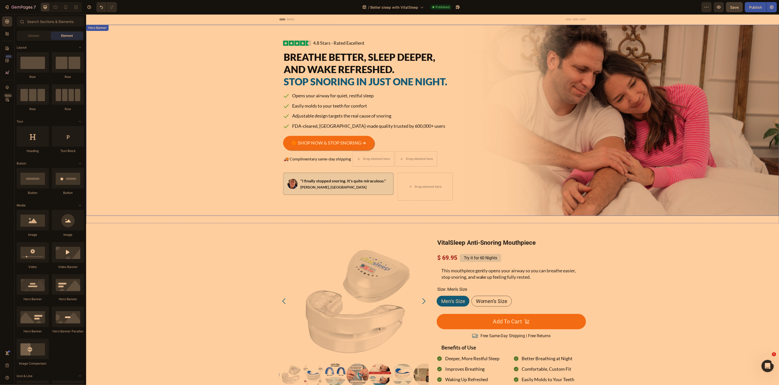
click at [113, 33] on div "Background Image" at bounding box center [432, 120] width 693 height 191
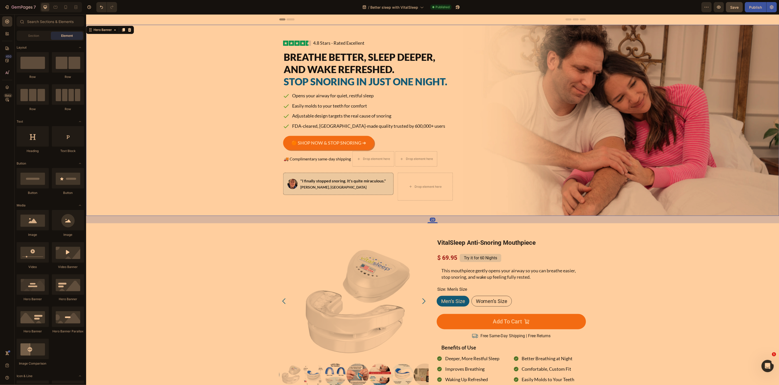
click at [140, 22] on div "Header" at bounding box center [432, 19] width 693 height 10
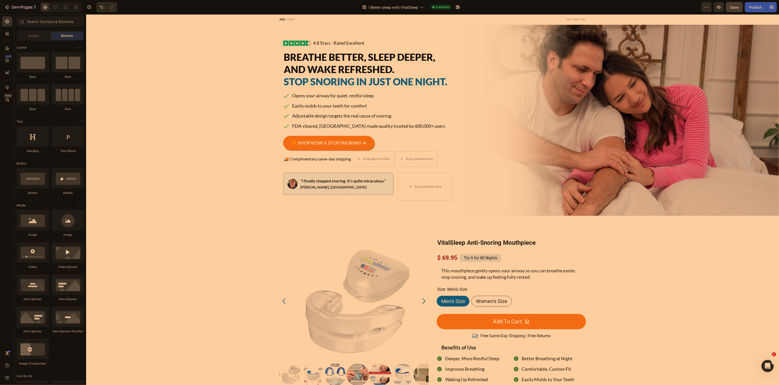
click at [140, 22] on div "Header" at bounding box center [432, 19] width 693 height 10
click at [102, 20] on span "Header" at bounding box center [101, 19] width 11 height 5
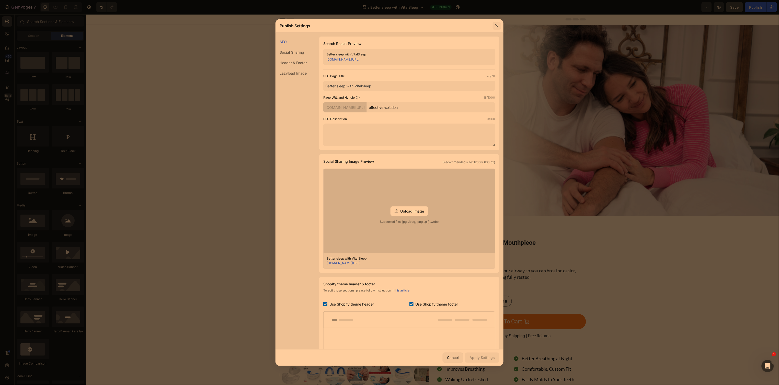
click at [495, 25] on button "button" at bounding box center [497, 26] width 8 height 8
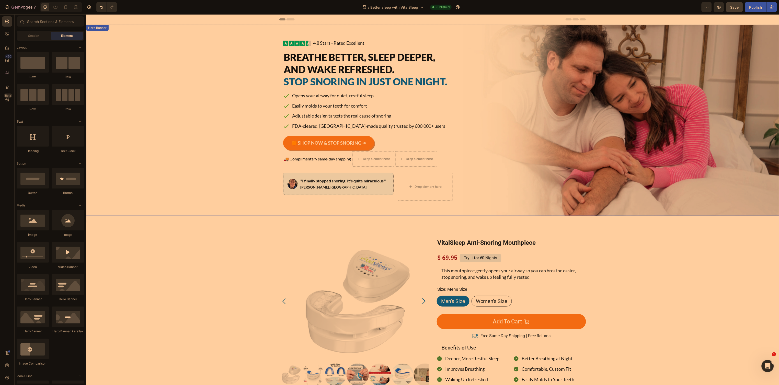
click at [500, 34] on div "Image 4.8 Stars - Rated Excellent Button Advanced List Breathe Better, Sleep De…" at bounding box center [432, 120] width 307 height 191
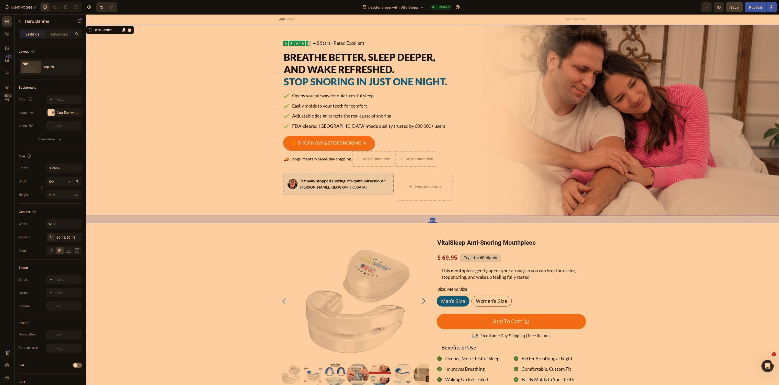
click at [491, 36] on div "Image 4.8 Stars - Rated Excellent Button Advanced List Breathe Better, Sleep De…" at bounding box center [432, 120] width 307 height 191
drag, startPoint x: 416, startPoint y: 36, endPoint x: 325, endPoint y: 49, distance: 91.9
click at [406, 39] on div "Image 4.8 Stars - Rated Excellent Button Advanced List Breathe Better, Sleep De…" at bounding box center [432, 120] width 307 height 191
click at [229, 62] on div "Background Image" at bounding box center [432, 120] width 693 height 191
click at [194, 61] on div "Background Image" at bounding box center [432, 120] width 693 height 191
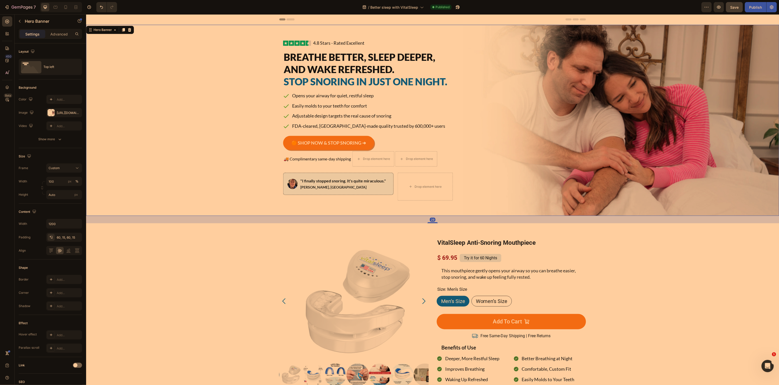
click at [194, 44] on div "Background Image" at bounding box center [432, 120] width 693 height 191
click at [194, 42] on div "Background Image" at bounding box center [432, 120] width 693 height 191
click at [187, 33] on div "Background Image" at bounding box center [432, 120] width 693 height 191
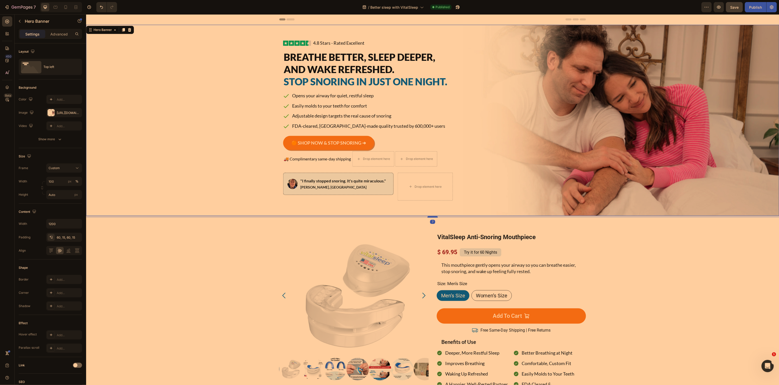
drag, startPoint x: 433, startPoint y: 224, endPoint x: 433, endPoint y: 218, distance: 5.6
click at [433, 218] on div at bounding box center [433, 217] width 10 height 2
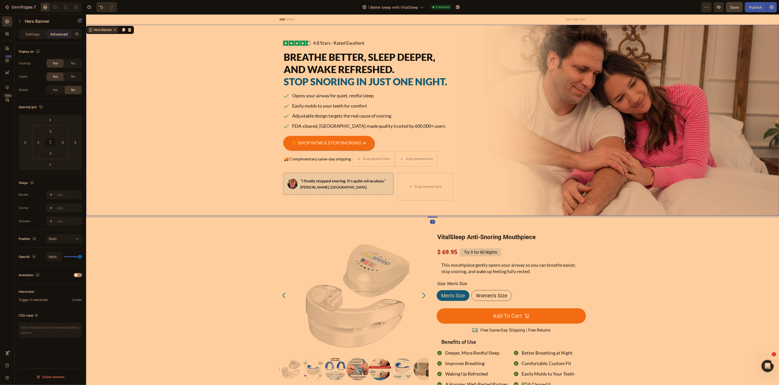
click at [107, 32] on div "Hero Banner" at bounding box center [102, 30] width 31 height 6
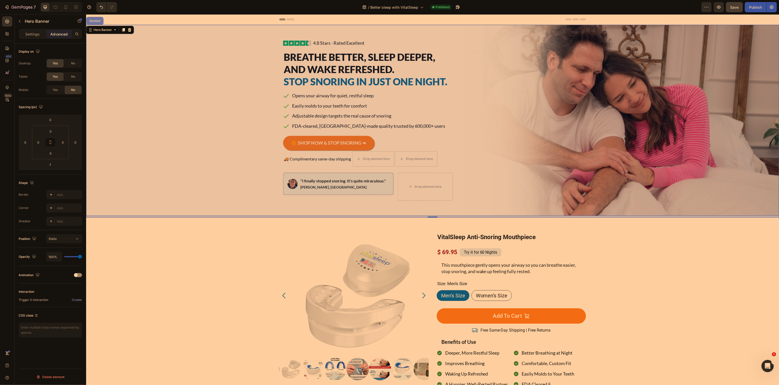
click at [93, 21] on div "Section" at bounding box center [94, 20] width 13 height 3
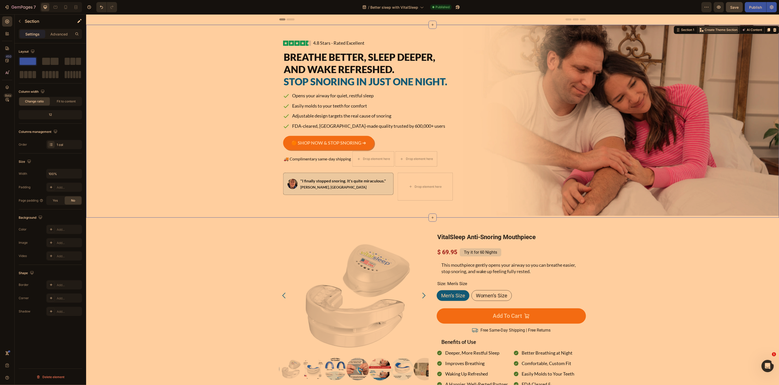
click at [708, 29] on p "Create Theme Section" at bounding box center [721, 29] width 33 height 5
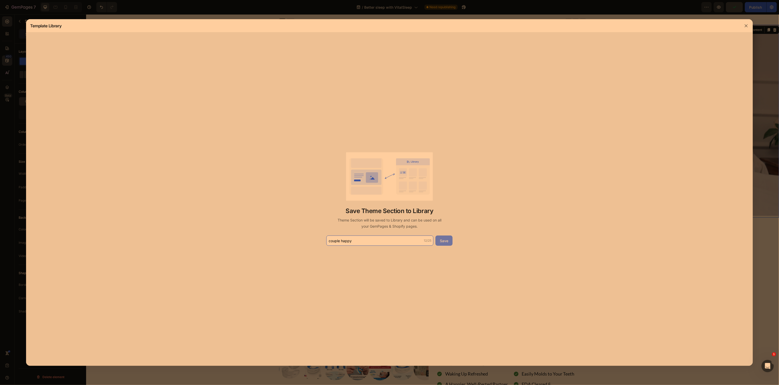
type input "couple happy"
click at [441, 240] on div "Save" at bounding box center [444, 240] width 8 height 5
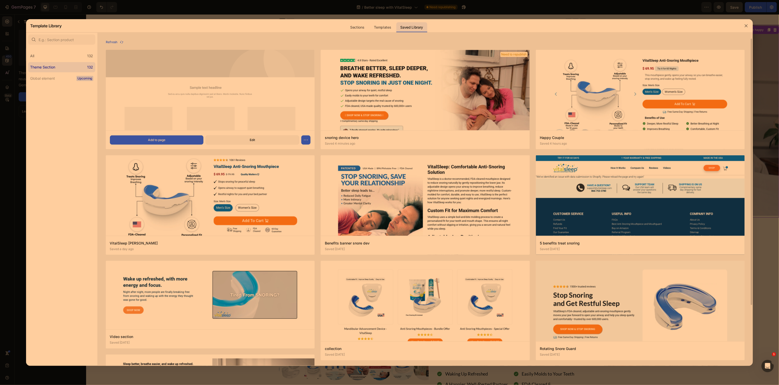
click at [202, 81] on img at bounding box center [210, 71] width 209 height 120
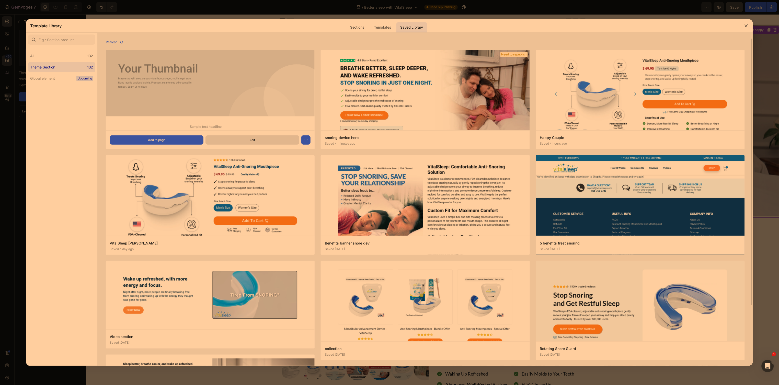
click at [261, 138] on button "Edit" at bounding box center [253, 140] width 94 height 9
click at [197, 3] on div at bounding box center [389, 192] width 779 height 385
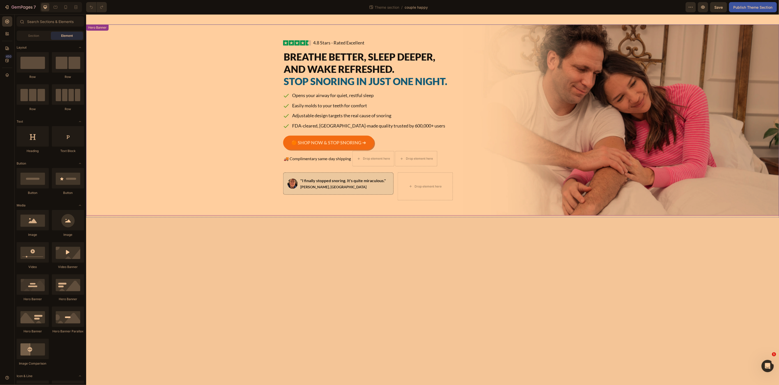
click at [198, 79] on div "Background Image" at bounding box center [432, 119] width 693 height 191
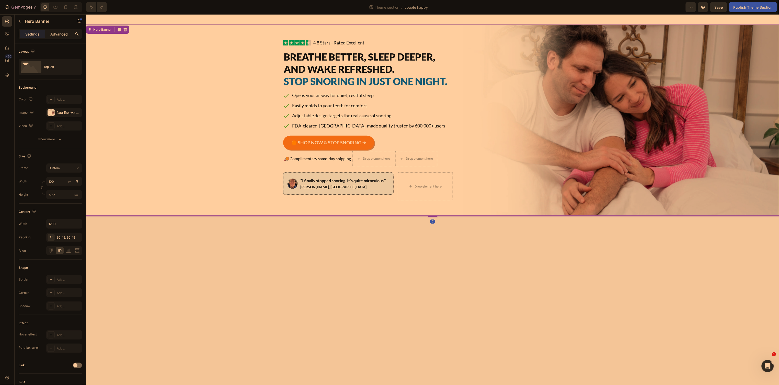
click at [60, 36] on p "Advanced" at bounding box center [58, 33] width 17 height 5
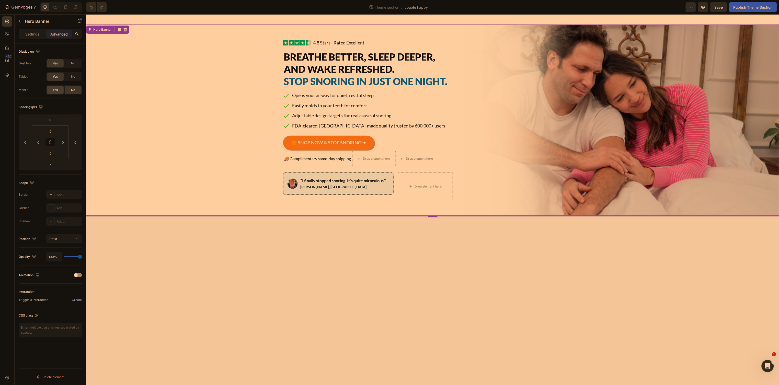
click at [58, 91] on div "Yes" at bounding box center [55, 90] width 17 height 8
click at [31, 34] on p "Settings" at bounding box center [32, 33] width 14 height 5
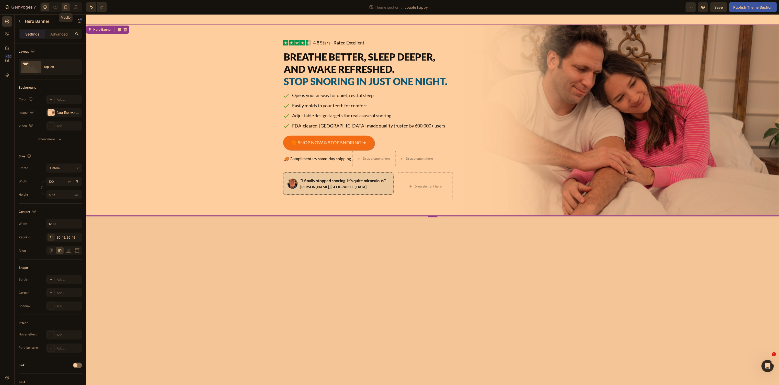
click at [62, 9] on div at bounding box center [66, 7] width 8 height 8
type input "100%"
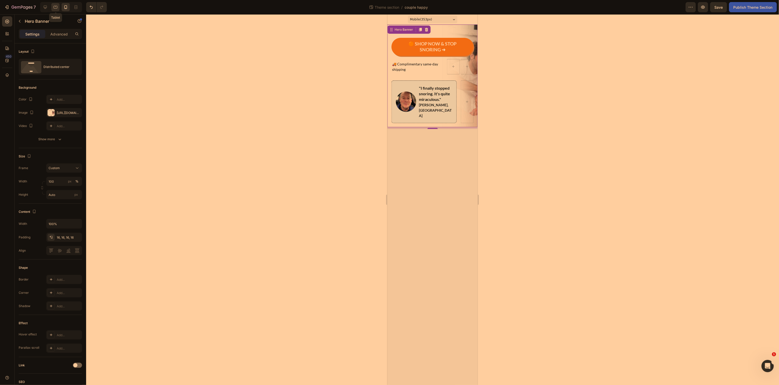
click at [52, 8] on div at bounding box center [55, 7] width 8 height 8
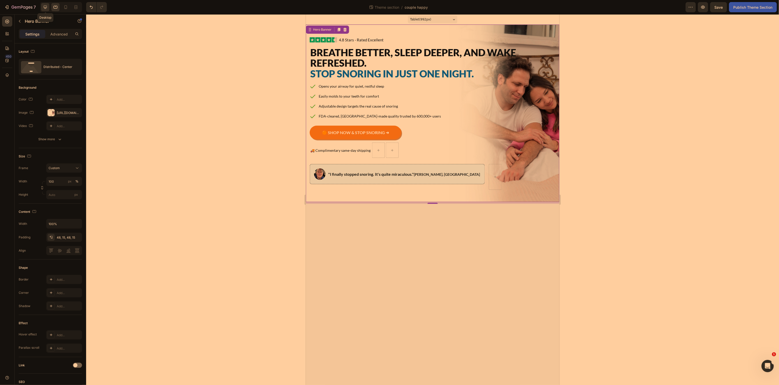
click at [43, 9] on icon at bounding box center [45, 7] width 5 height 5
type input "Auto"
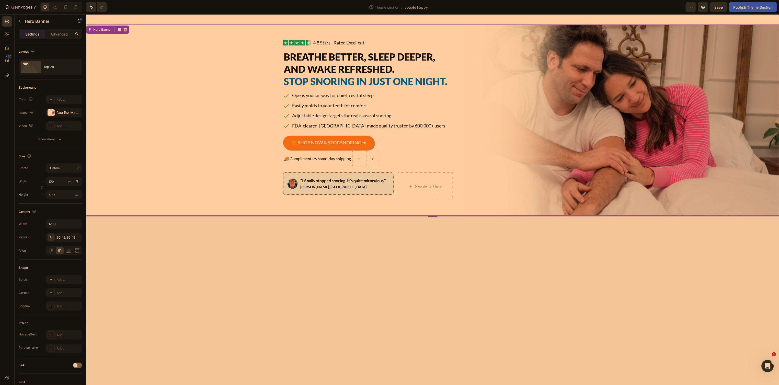
click at [165, 99] on div "Background Image" at bounding box center [432, 119] width 693 height 191
click at [68, 8] on icon at bounding box center [65, 7] width 5 height 5
type input "100%"
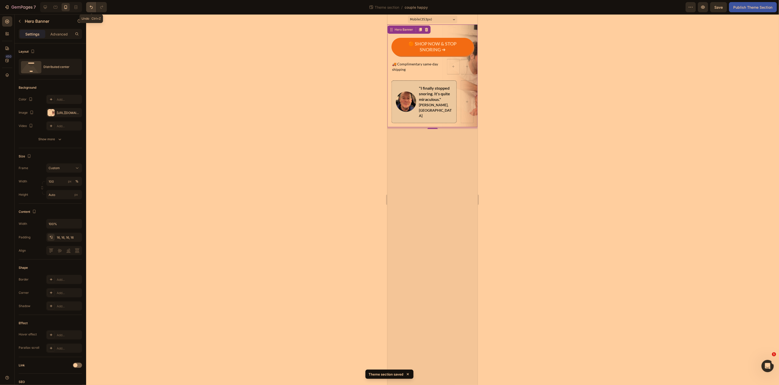
click at [92, 8] on icon "Undo/Redo" at bounding box center [91, 7] width 3 height 3
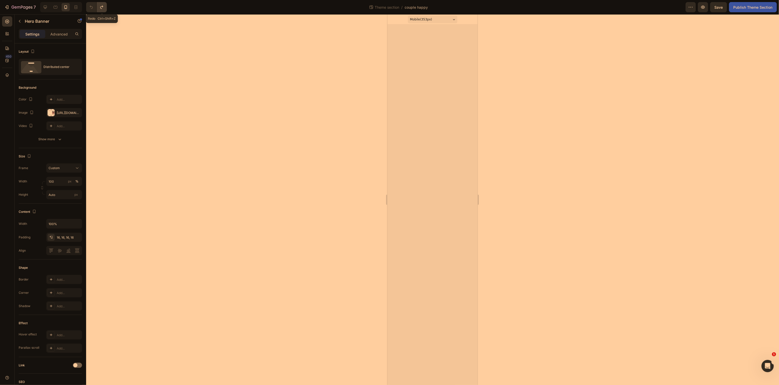
click at [101, 10] on button "Undo/Redo" at bounding box center [102, 7] width 10 height 10
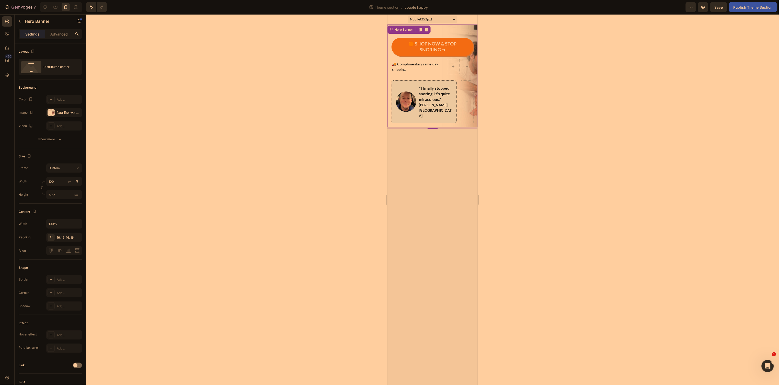
click at [218, 86] on div at bounding box center [432, 199] width 693 height 371
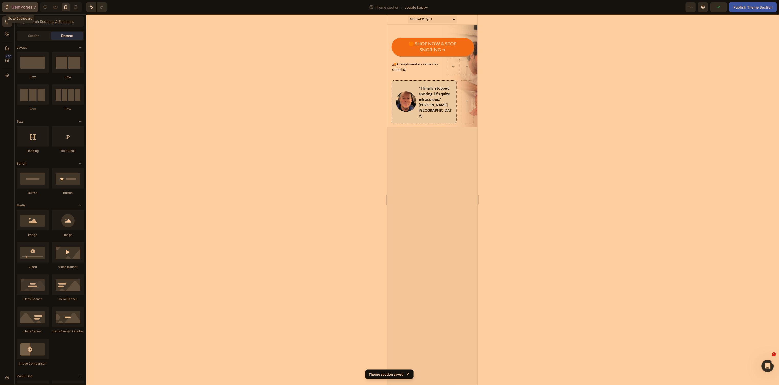
click at [9, 6] on icon "button" at bounding box center [6, 7] width 5 height 5
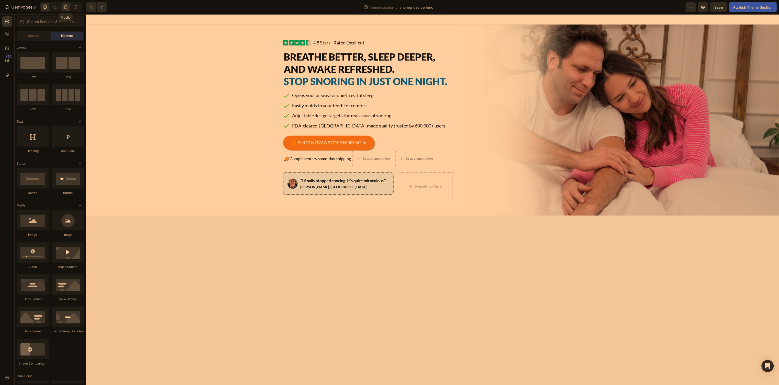
click at [67, 8] on icon at bounding box center [65, 7] width 5 height 5
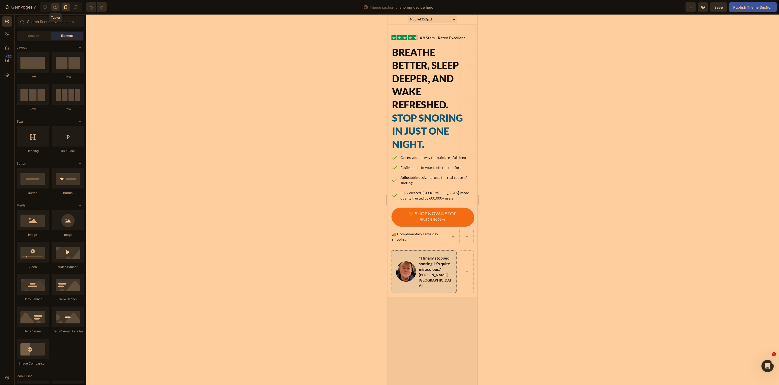
click at [58, 7] on icon at bounding box center [56, 7] width 4 height 3
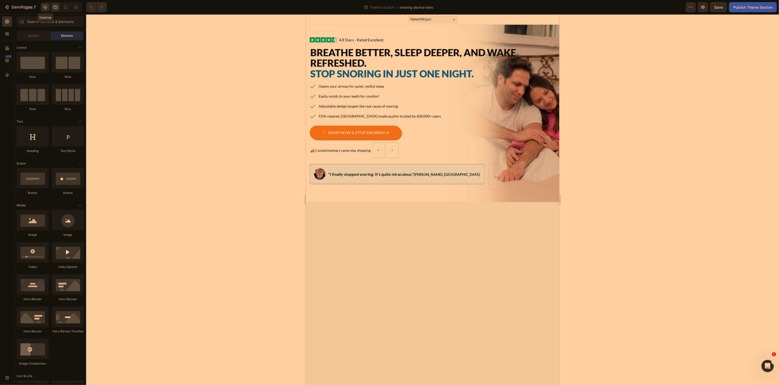
click at [47, 6] on icon at bounding box center [45, 7] width 5 height 5
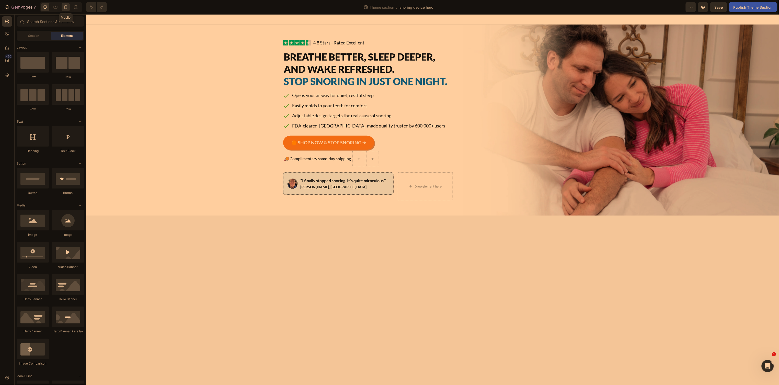
click at [64, 8] on icon at bounding box center [65, 7] width 5 height 5
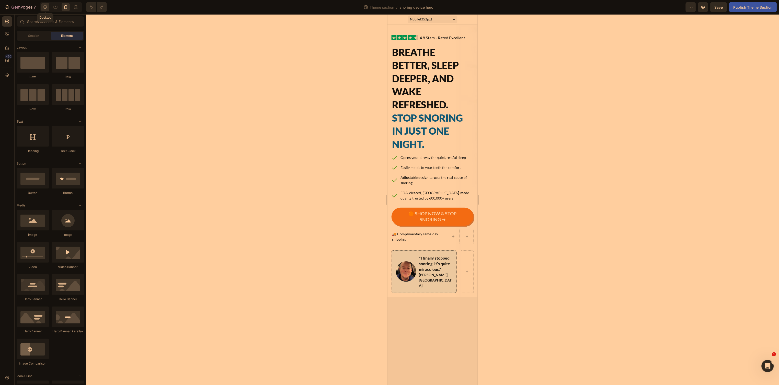
click at [47, 8] on icon at bounding box center [45, 7] width 5 height 5
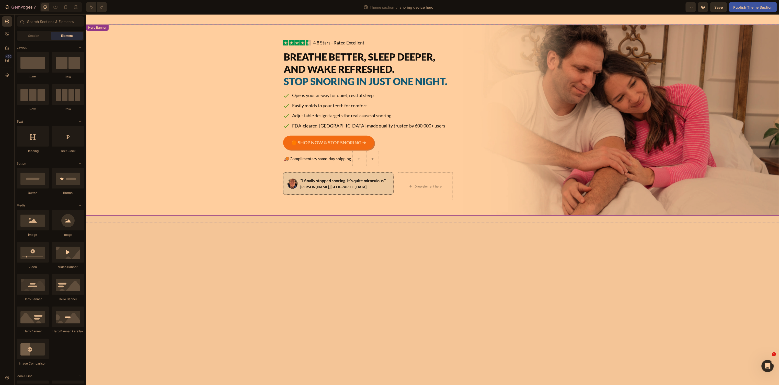
click at [572, 70] on div "Image 4.8 Stars - Rated Excellent Button Advanced List Breathe Better, Sleep De…" at bounding box center [432, 119] width 307 height 191
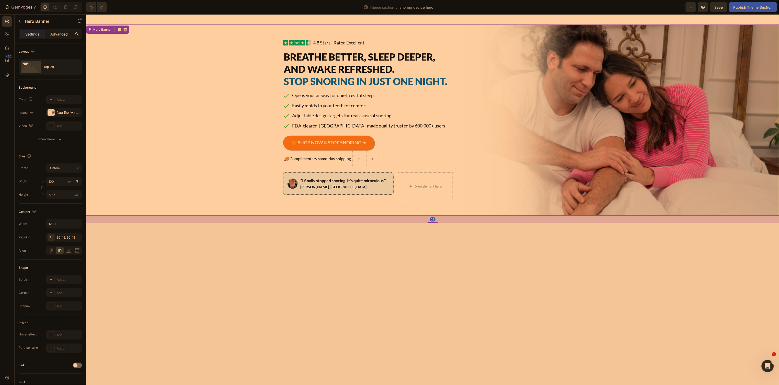
click at [57, 31] on p "Advanced" at bounding box center [58, 33] width 17 height 5
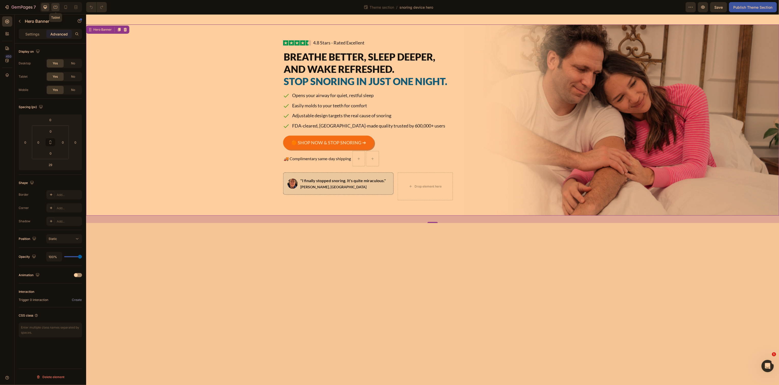
click at [55, 9] on icon at bounding box center [55, 7] width 5 height 5
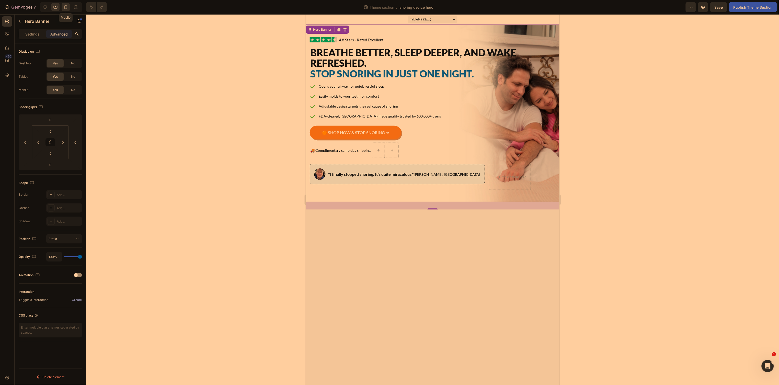
click at [66, 8] on icon at bounding box center [65, 7] width 5 height 5
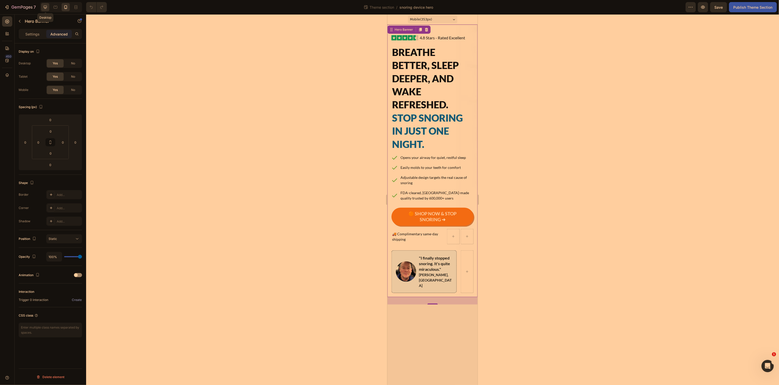
click at [42, 9] on div at bounding box center [45, 7] width 8 height 8
type input "29"
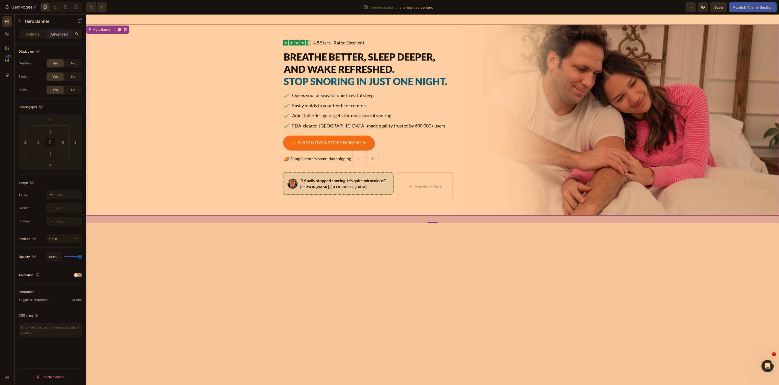
click at [246, 84] on div "Background Image" at bounding box center [432, 119] width 693 height 191
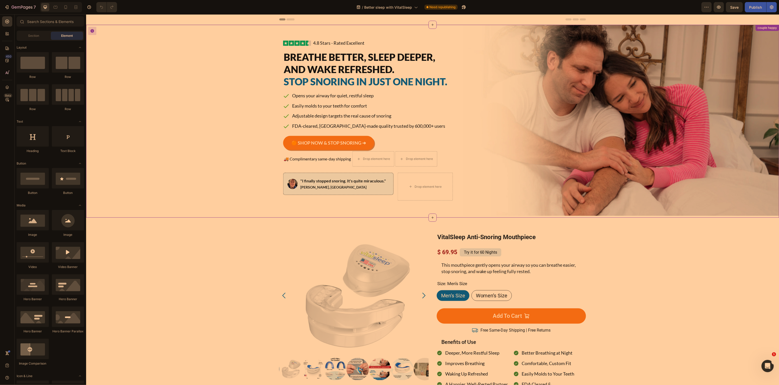
click at [198, 117] on div "Background Image" at bounding box center [432, 120] width 693 height 191
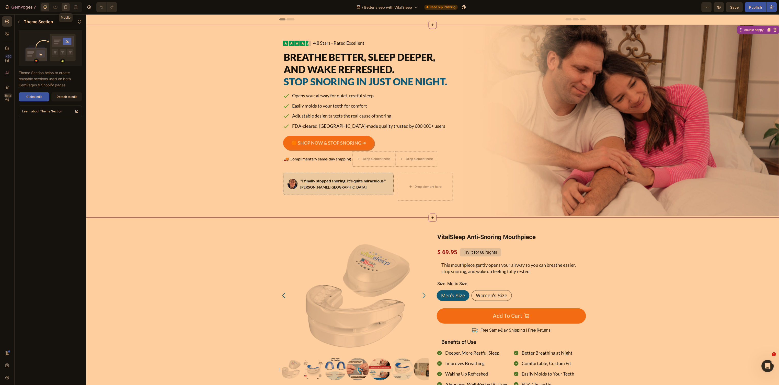
click at [64, 9] on icon at bounding box center [65, 7] width 5 height 5
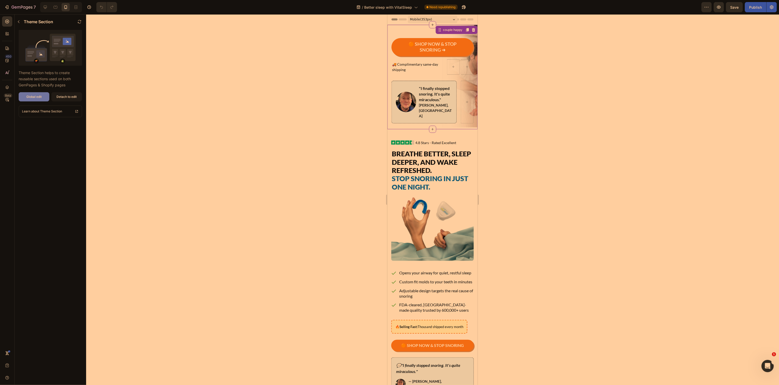
click at [44, 96] on button "Global edit" at bounding box center [34, 96] width 31 height 9
click at [433, 200] on img at bounding box center [432, 226] width 83 height 69
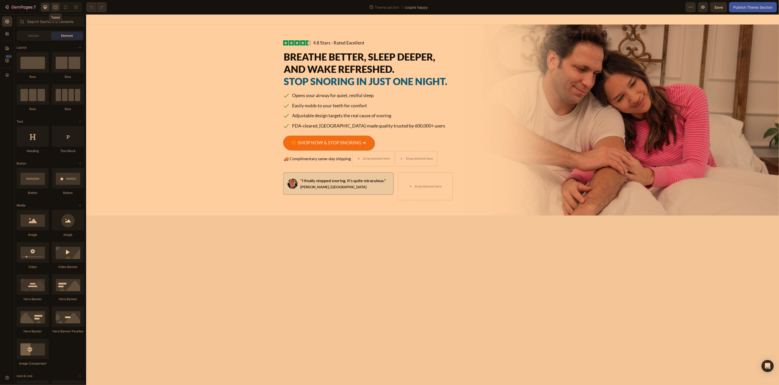
click at [57, 7] on icon at bounding box center [55, 7] width 5 height 5
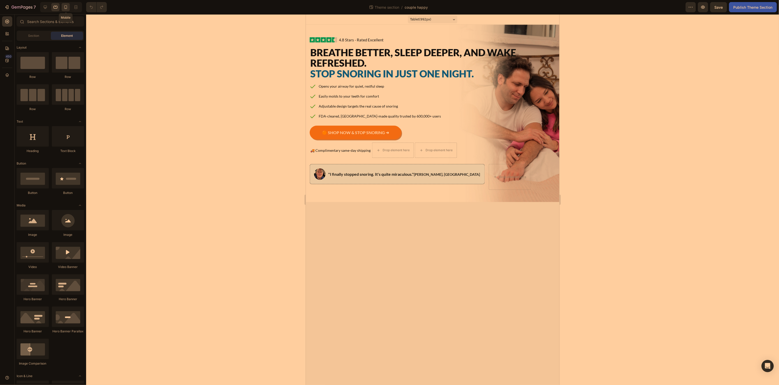
click at [65, 9] on icon at bounding box center [65, 7] width 3 height 4
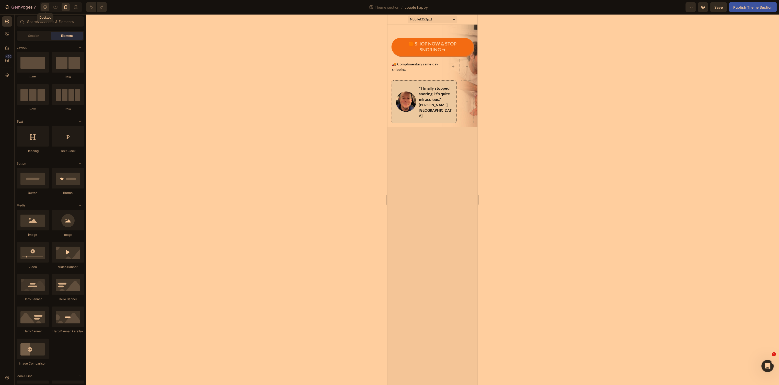
click at [47, 8] on icon at bounding box center [45, 7] width 5 height 5
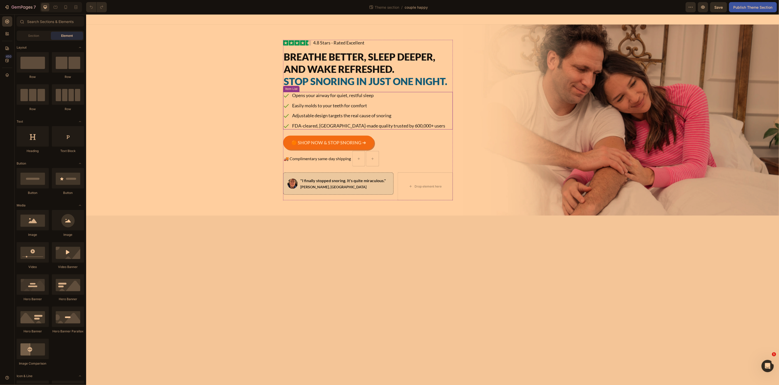
click at [292, 101] on div "Opens your airway for quiet, restful sleep Easily molds to your teeth for comfo…" at bounding box center [364, 110] width 163 height 37
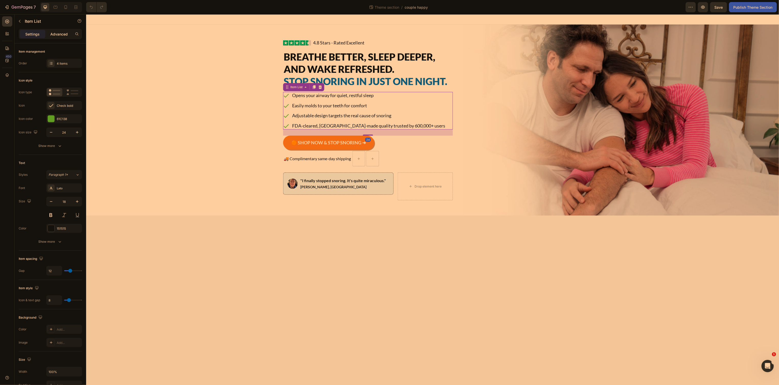
click at [62, 34] on p "Advanced" at bounding box center [58, 33] width 17 height 5
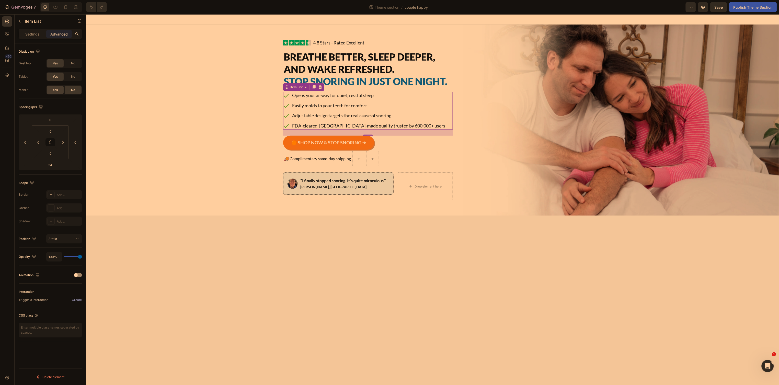
click at [54, 89] on span "Yes" at bounding box center [55, 90] width 5 height 5
click at [64, 6] on icon at bounding box center [65, 7] width 5 height 5
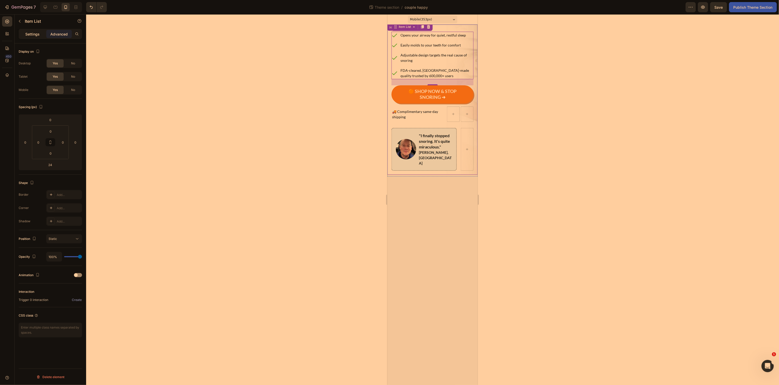
click at [34, 34] on p "Settings" at bounding box center [32, 33] width 14 height 5
type input "8"
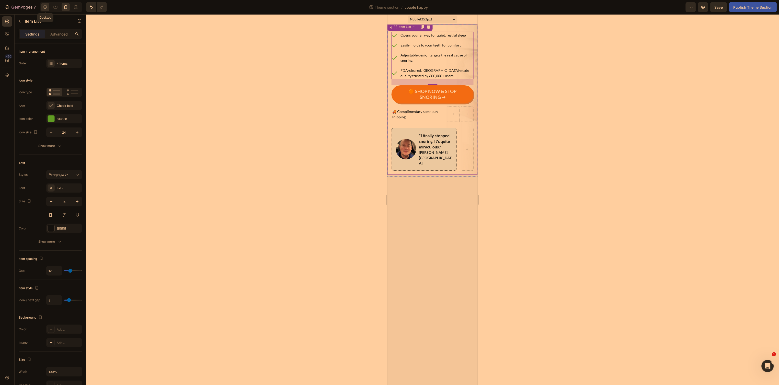
click at [46, 7] on icon at bounding box center [45, 7] width 3 height 3
type input "18"
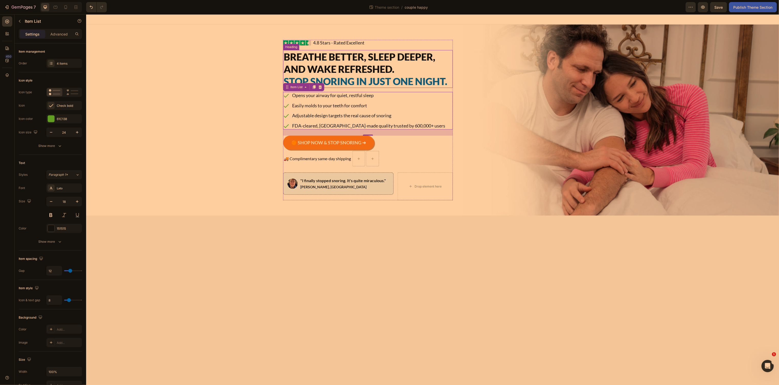
click at [352, 61] on span "Breathe Better, Sleep Deeper, and Wake Refreshed." at bounding box center [360, 63] width 152 height 24
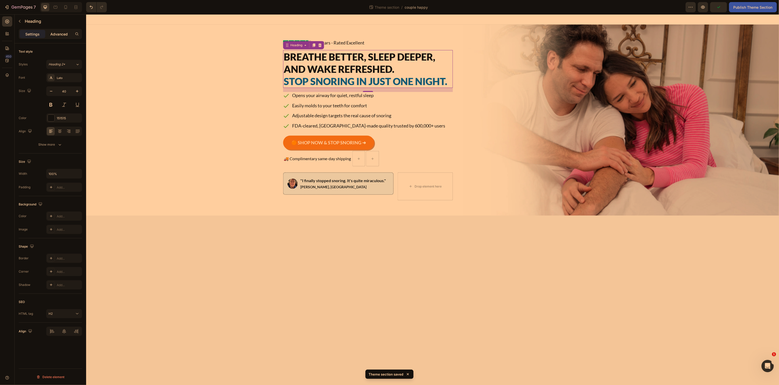
click at [63, 33] on p "Advanced" at bounding box center [58, 33] width 17 height 5
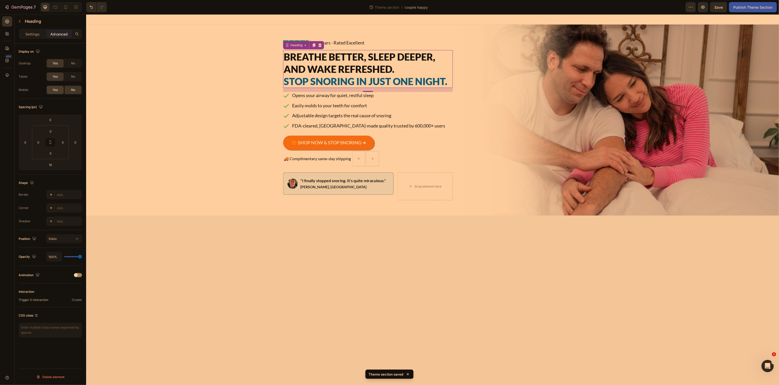
click at [58, 89] on div "Yes" at bounding box center [55, 90] width 17 height 8
click at [63, 10] on div at bounding box center [66, 7] width 8 height 8
type input "12"
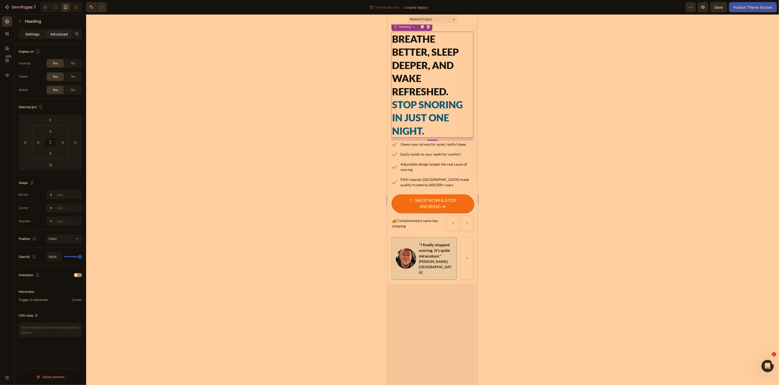
click at [34, 33] on p "Settings" at bounding box center [32, 33] width 14 height 5
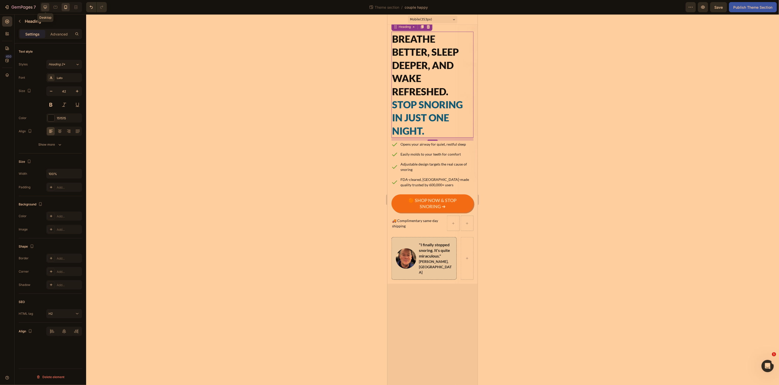
click at [46, 6] on icon at bounding box center [45, 7] width 3 height 3
type input "40"
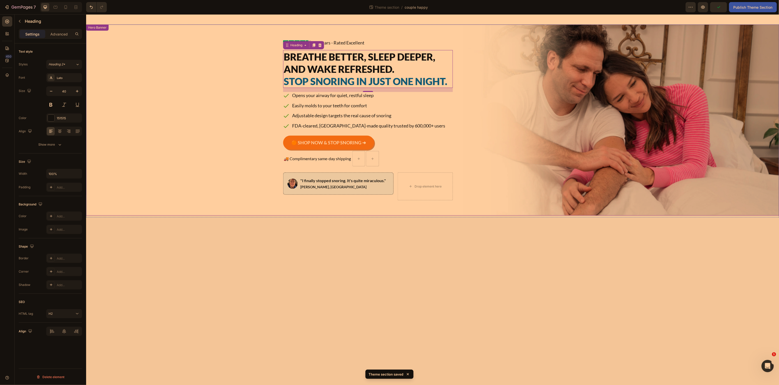
click at [571, 85] on div "Image 4.8 Stars - Rated Excellent Button Advanced List Breathe Better, Sleep De…" at bounding box center [432, 119] width 307 height 191
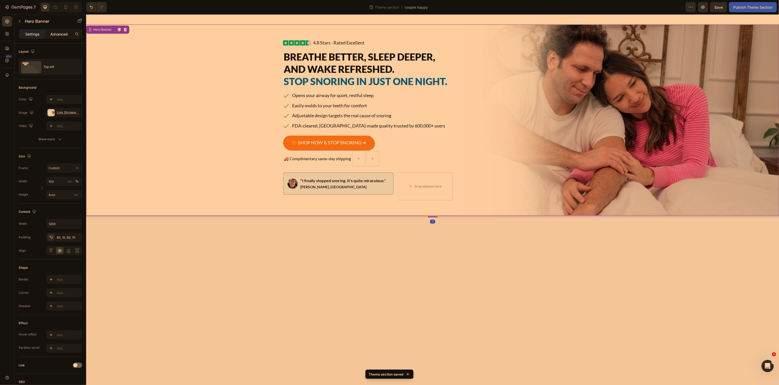
click at [61, 37] on div "Advanced" at bounding box center [59, 34] width 26 height 8
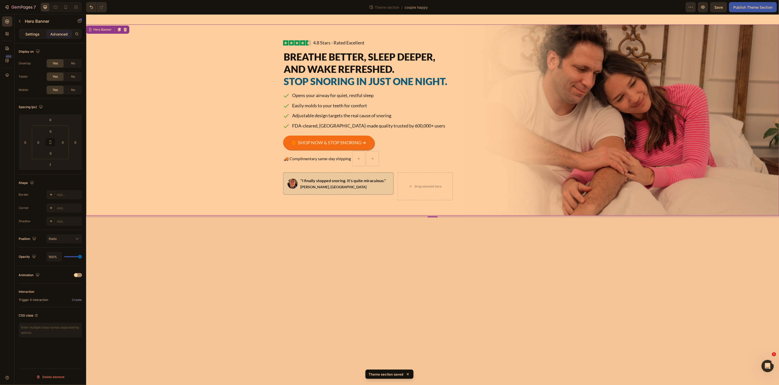
click at [38, 37] on div "Settings" at bounding box center [33, 34] width 26 height 8
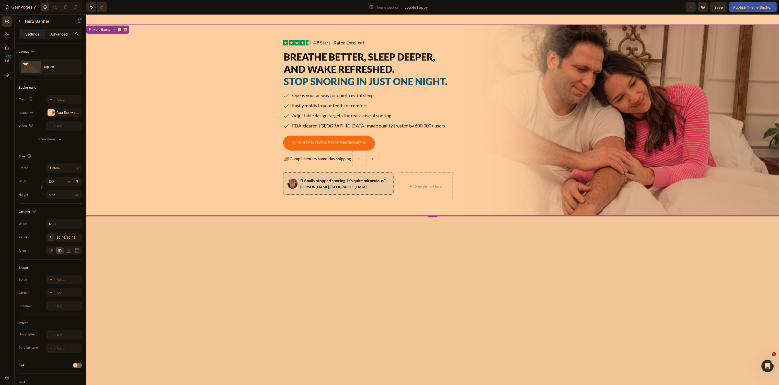
click at [54, 38] on div "Advanced" at bounding box center [59, 34] width 26 height 8
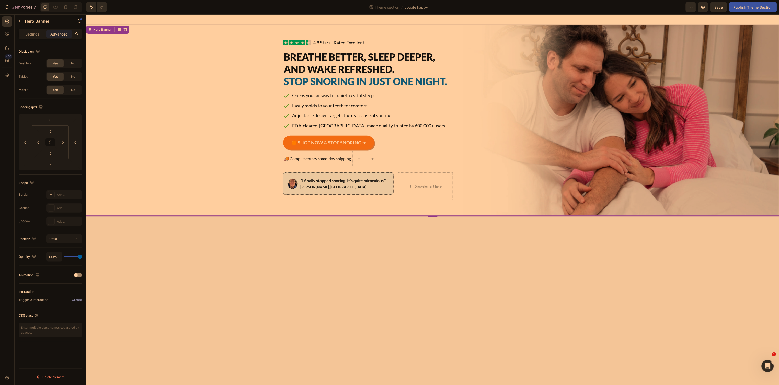
click at [160, 70] on div "Background Image" at bounding box center [432, 119] width 693 height 191
click at [718, 7] on span "Save" at bounding box center [719, 7] width 8 height 4
click at [68, 7] on icon at bounding box center [65, 7] width 5 height 5
type input "0"
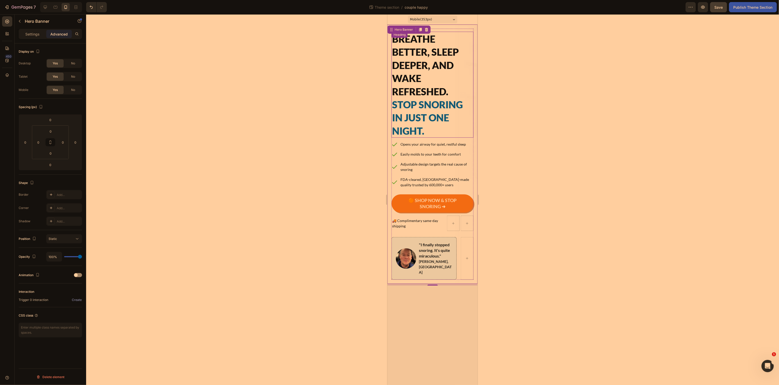
click at [423, 62] on span "Breathe Better, Sleep Deeper, and Wake Refreshed." at bounding box center [425, 65] width 67 height 64
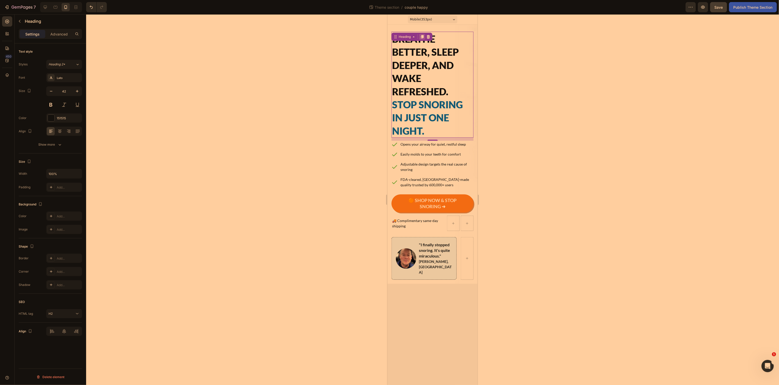
click at [424, 37] on icon at bounding box center [422, 37] width 4 height 4
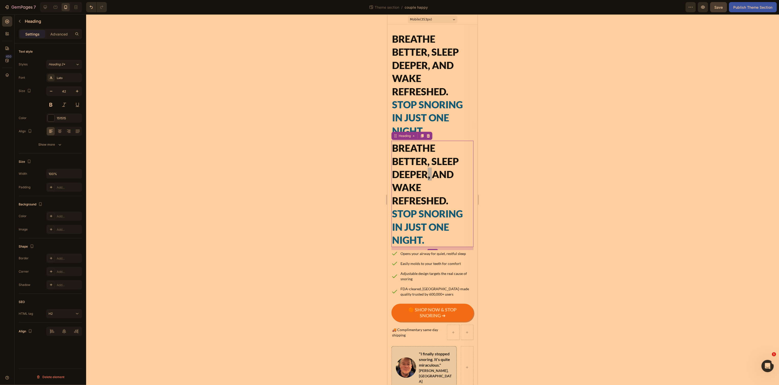
click at [425, 176] on span "Breathe Better, Sleep Deeper, and Wake Refreshed." at bounding box center [425, 174] width 67 height 64
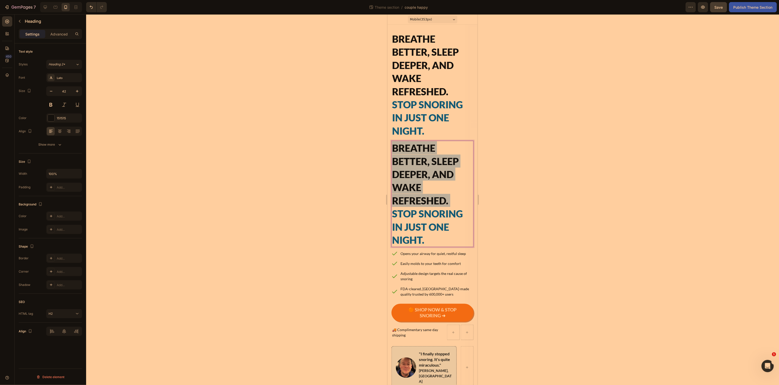
click at [425, 176] on span "Breathe Better, Sleep Deeper, and Wake Refreshed." at bounding box center [425, 174] width 67 height 64
click at [430, 224] on span "Stop Snoring in Just One Night." at bounding box center [427, 227] width 71 height 38
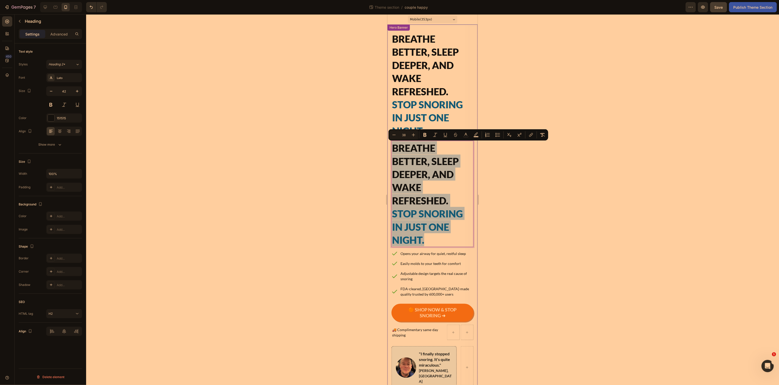
drag, startPoint x: 428, startPoint y: 240, endPoint x: 389, endPoint y: 149, distance: 99.6
click at [389, 149] on div "Image 4.8 Stars - Rated Excellent Button Advanced List Breathe Better, Sleep De…" at bounding box center [432, 208] width 90 height 369
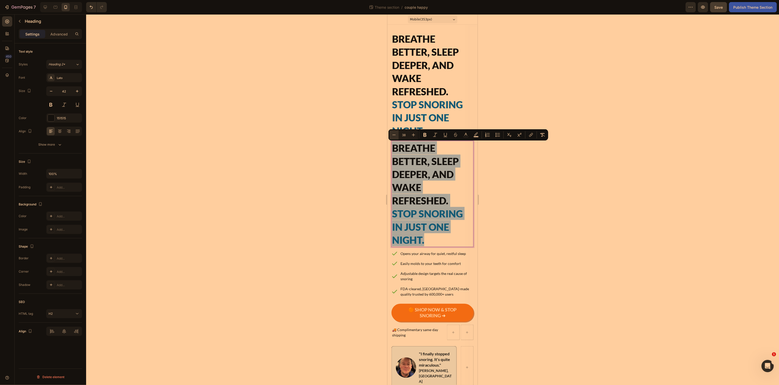
click at [393, 136] on icon "Editor contextual toolbar" at bounding box center [394, 134] width 5 height 5
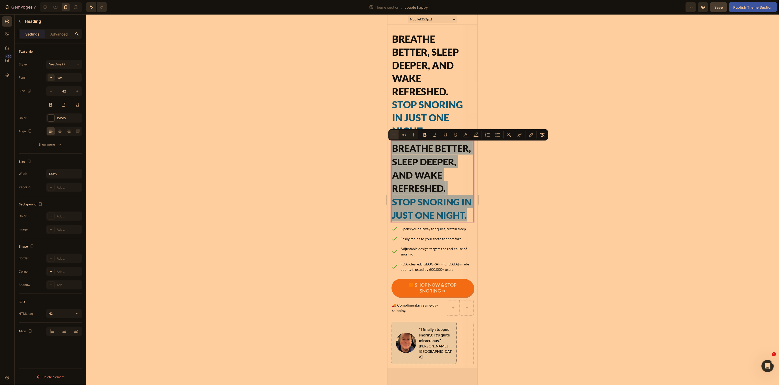
click at [393, 136] on icon "Editor contextual toolbar" at bounding box center [394, 134] width 5 height 5
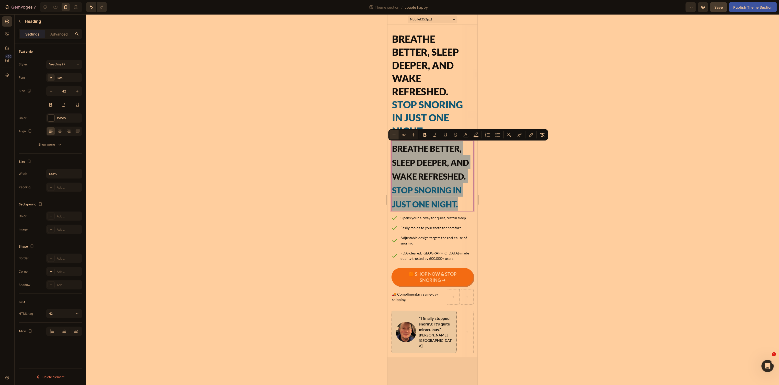
click at [393, 136] on icon "Editor contextual toolbar" at bounding box center [394, 134] width 5 height 5
click at [392, 136] on icon "Editor contextual toolbar" at bounding box center [394, 134] width 5 height 5
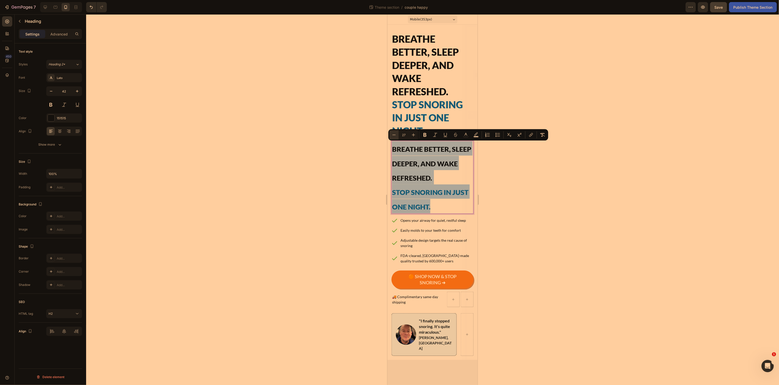
click at [392, 136] on icon "Editor contextual toolbar" at bounding box center [394, 134] width 5 height 5
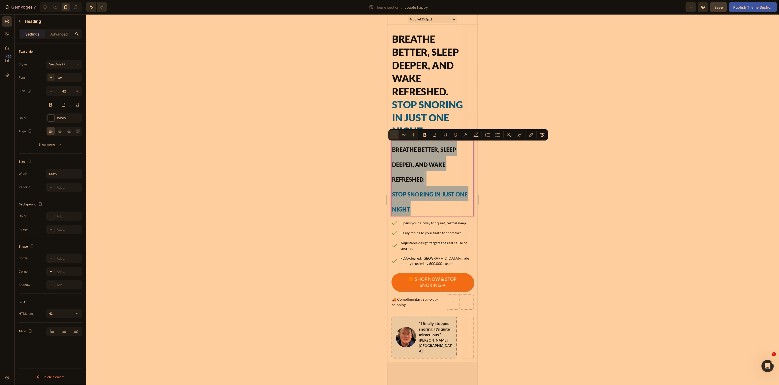
click at [392, 136] on icon "Editor contextual toolbar" at bounding box center [394, 134] width 5 height 5
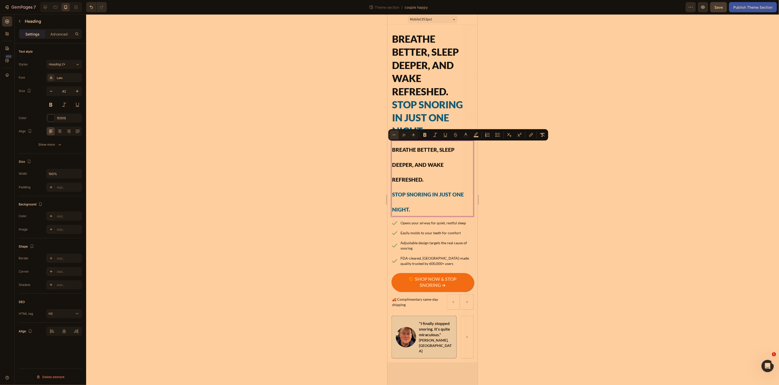
click at [392, 136] on icon "Editor contextual toolbar" at bounding box center [394, 134] width 5 height 5
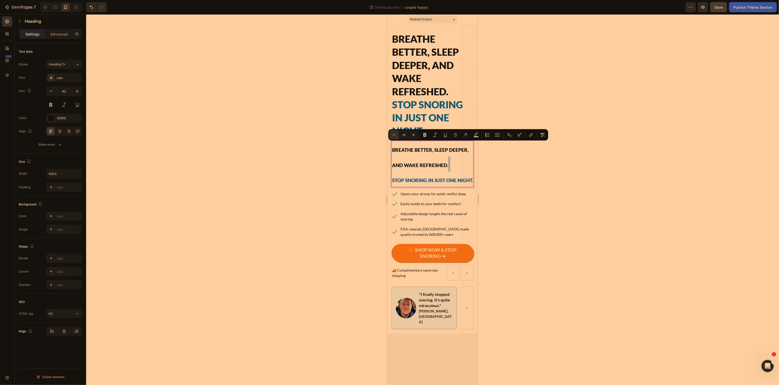
click at [392, 136] on icon "Editor contextual toolbar" at bounding box center [394, 134] width 5 height 5
type input "18"
click at [51, 90] on icon "button" at bounding box center [51, 91] width 5 height 5
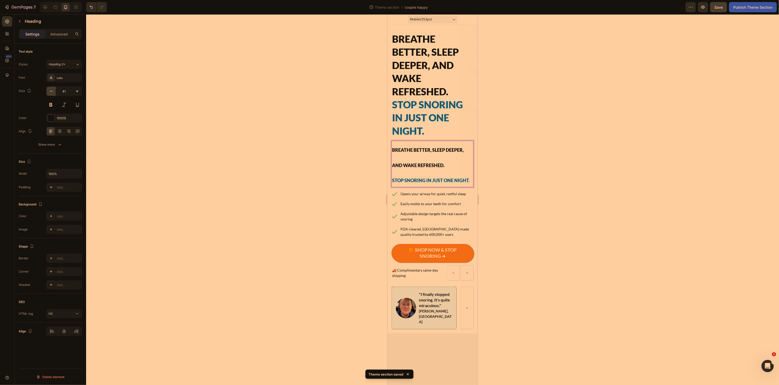
click at [51, 90] on icon "button" at bounding box center [51, 91] width 5 height 5
click at [51, 91] on icon "button" at bounding box center [51, 91] width 5 height 5
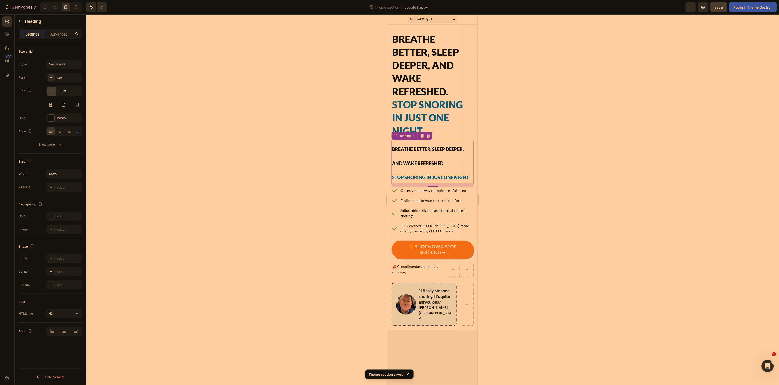
click at [51, 91] on icon "button" at bounding box center [51, 91] width 5 height 5
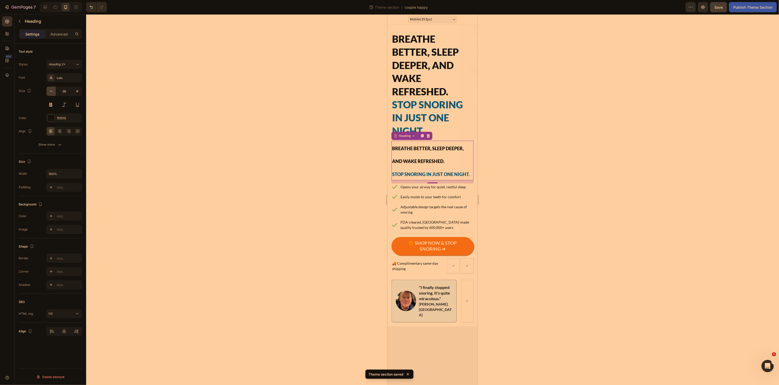
click at [51, 91] on icon "button" at bounding box center [51, 91] width 5 height 5
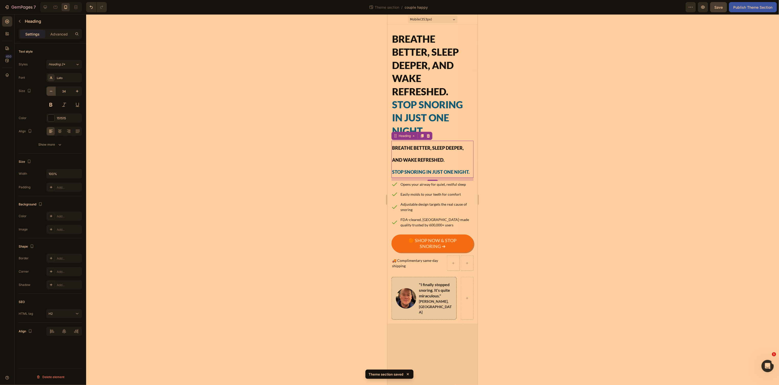
click at [51, 91] on icon "button" at bounding box center [51, 91] width 5 height 5
type input "31"
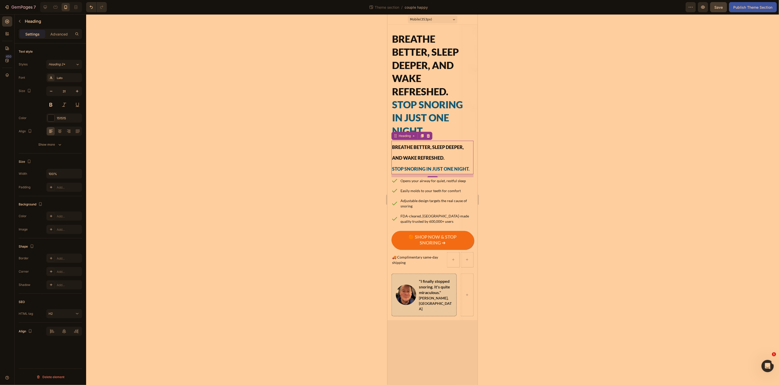
click at [392, 151] on p "Breathe Better, Sleep Deeper, and Wake Refreshed. Stop Snoring in Just One Nigh…" at bounding box center [432, 157] width 81 height 32
click at [397, 151] on p "Breathe Better, Sleep Deeper, and Wake Refreshed. Stop Snoring in Just One Nigh…" at bounding box center [432, 157] width 81 height 32
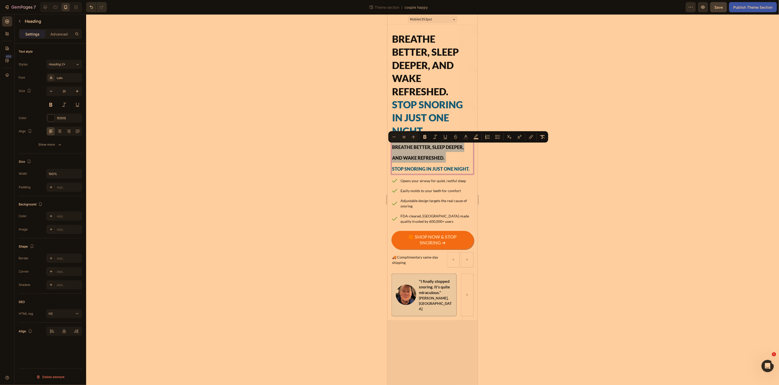
click at [409, 156] on span "Breathe Better, Sleep Deeper, and Wake Refreshed." at bounding box center [428, 152] width 72 height 16
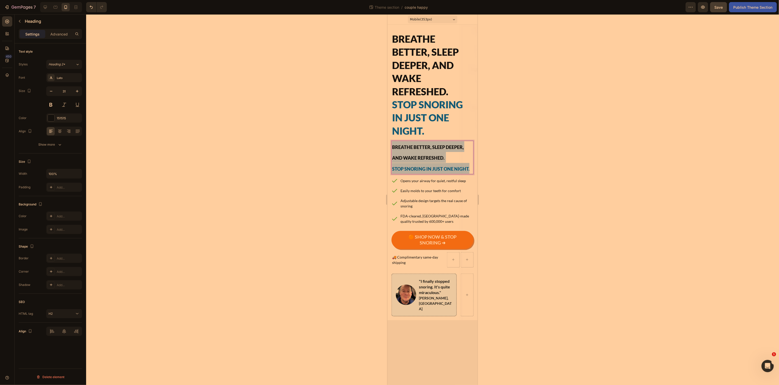
drag, startPoint x: 472, startPoint y: 167, endPoint x: 391, endPoint y: 149, distance: 82.5
click at [391, 149] on h2 "Breathe Better, Sleep Deeper, and Wake Refreshed. Stop Snoring in Just One Nigh…" at bounding box center [432, 157] width 82 height 33
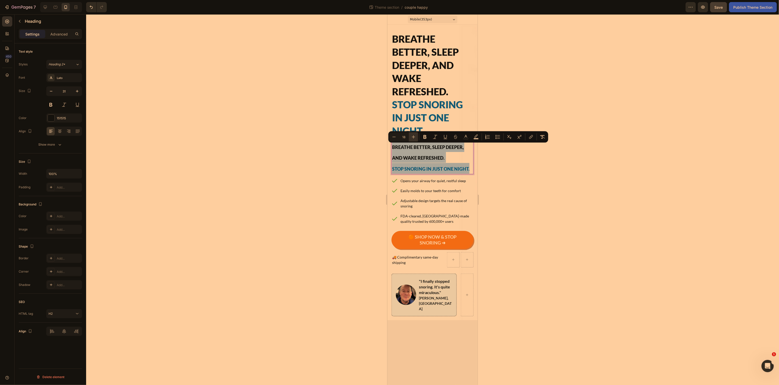
click at [414, 138] on icon "Editor contextual toolbar" at bounding box center [413, 136] width 5 height 5
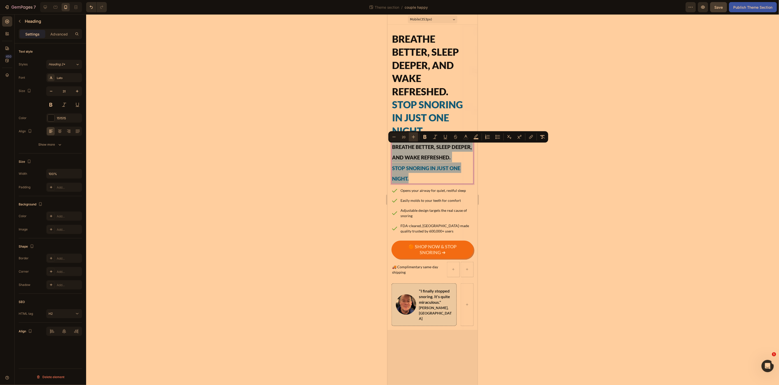
click at [414, 138] on icon "Editor contextual toolbar" at bounding box center [413, 136] width 5 height 5
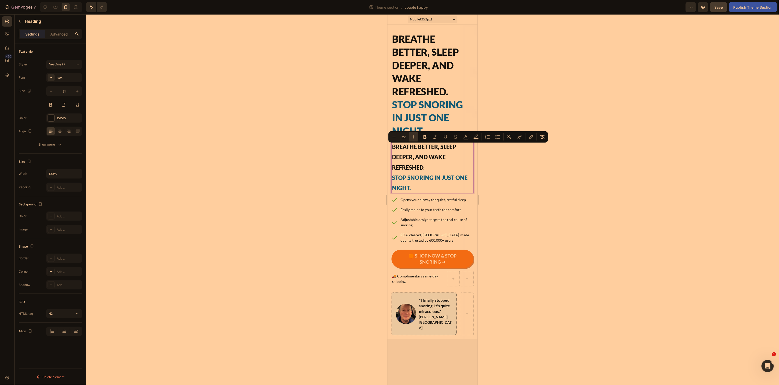
click at [414, 138] on icon "Editor contextual toolbar" at bounding box center [413, 136] width 5 height 5
type input "23"
click at [412, 84] on h2 "Breathe Better, Sleep Deeper, and Wake Refreshed. Stop Snoring in Just One Nigh…" at bounding box center [432, 84] width 82 height 106
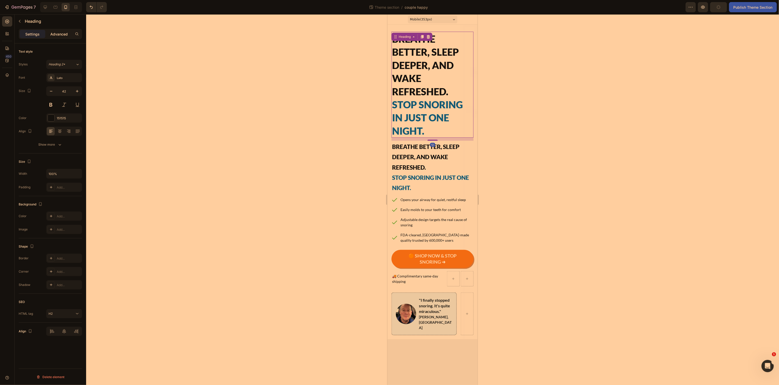
click at [63, 32] on p "Advanced" at bounding box center [58, 33] width 17 height 5
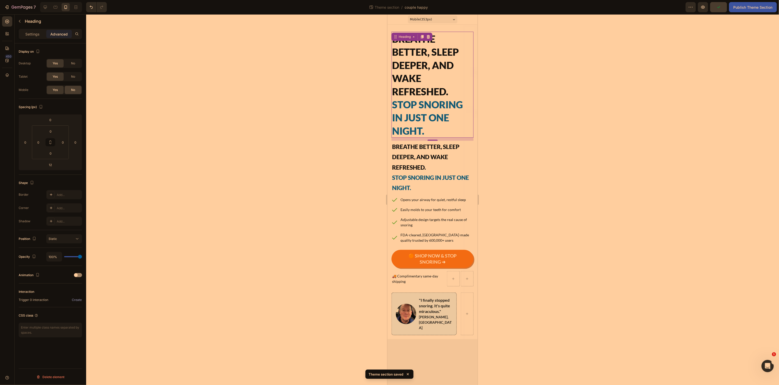
click at [75, 92] on span "No" at bounding box center [73, 90] width 4 height 5
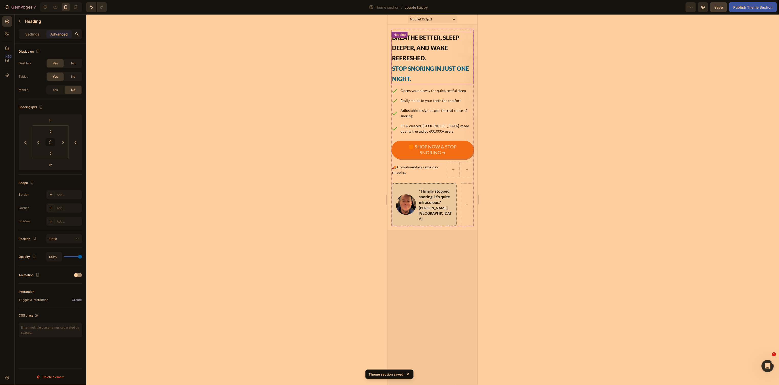
click at [415, 53] on p "⁠⁠⁠⁠⁠⁠⁠ Breathe Better, Sleep Deeper, and Wake Refreshed. Stop Snoring in Just …" at bounding box center [432, 57] width 81 height 51
click at [74, 78] on span "No" at bounding box center [73, 76] width 4 height 5
click at [75, 63] on span "No" at bounding box center [73, 63] width 4 height 5
click at [294, 109] on div at bounding box center [432, 199] width 693 height 371
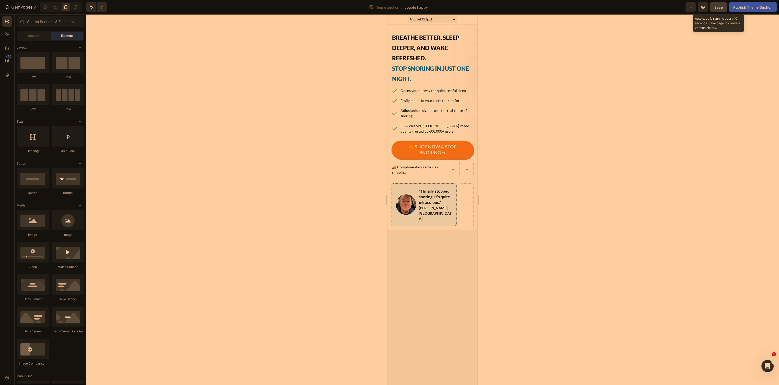
click at [721, 6] on span "Save" at bounding box center [719, 7] width 8 height 4
drag, startPoint x: 339, startPoint y: 23, endPoint x: 555, endPoint y: 242, distance: 307.5
click at [555, 242] on div "Cancel Copy Capture" at bounding box center [389, 198] width 779 height 385
click at [44, 7] on icon at bounding box center [45, 7] width 5 height 5
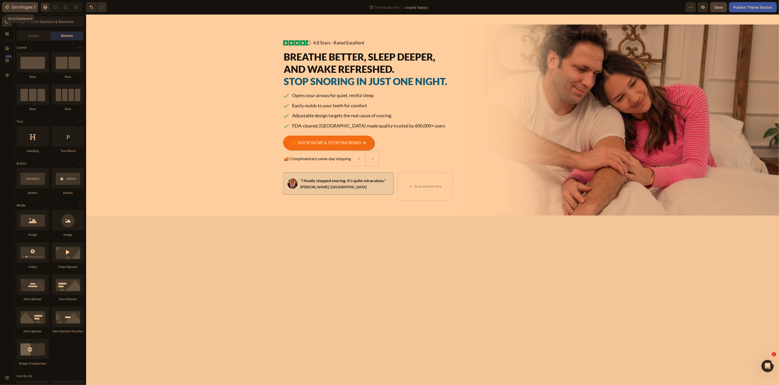
click at [12, 8] on icon "button" at bounding box center [13, 7] width 3 height 3
click at [63, 10] on div at bounding box center [66, 7] width 8 height 8
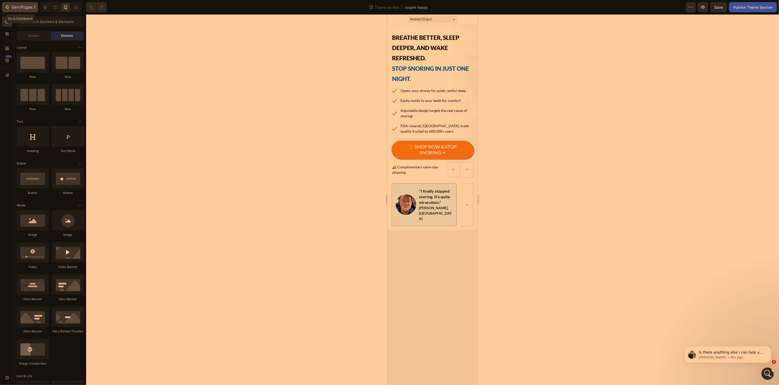
click at [6, 5] on icon "button" at bounding box center [6, 7] width 5 height 5
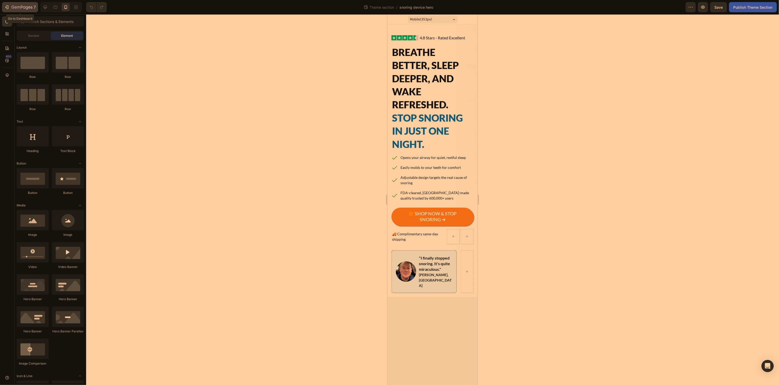
click at [6, 8] on icon "button" at bounding box center [6, 7] width 5 height 5
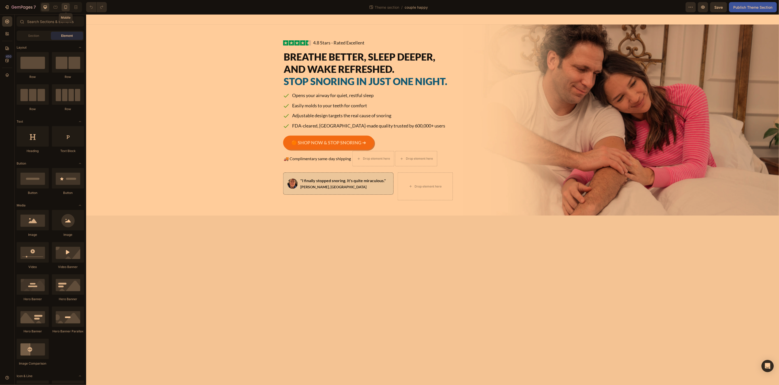
click at [64, 8] on icon at bounding box center [65, 7] width 5 height 5
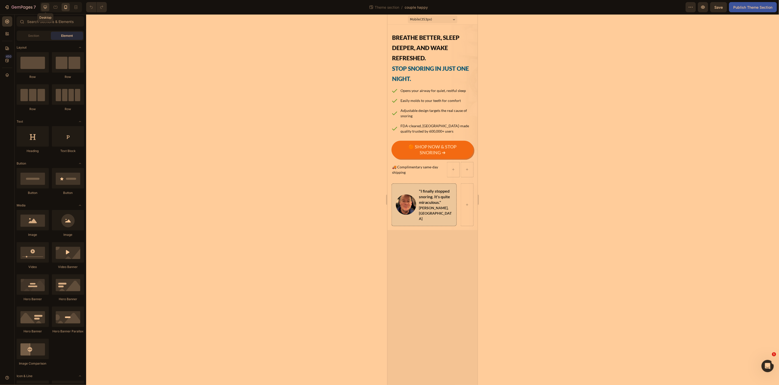
click at [43, 6] on icon at bounding box center [45, 7] width 5 height 5
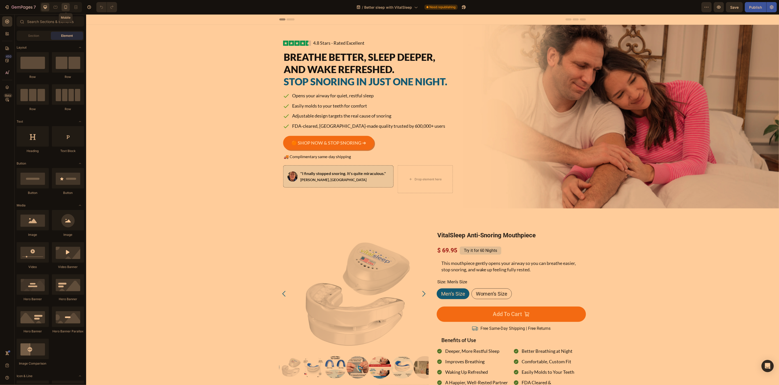
click at [67, 9] on icon at bounding box center [65, 7] width 5 height 5
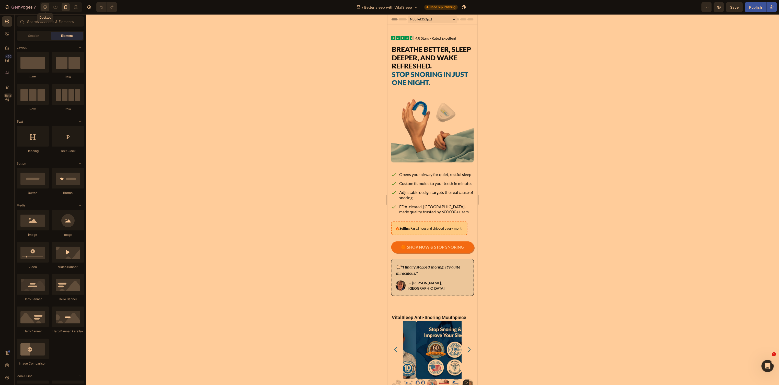
click at [48, 6] on div at bounding box center [45, 7] width 8 height 8
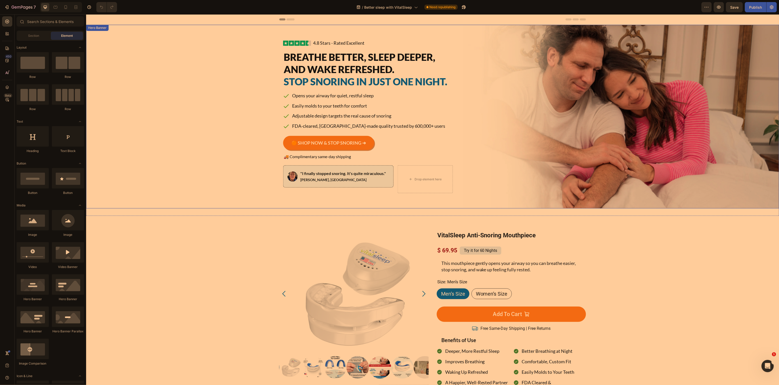
click at [238, 74] on div "Background Image" at bounding box center [432, 117] width 693 height 184
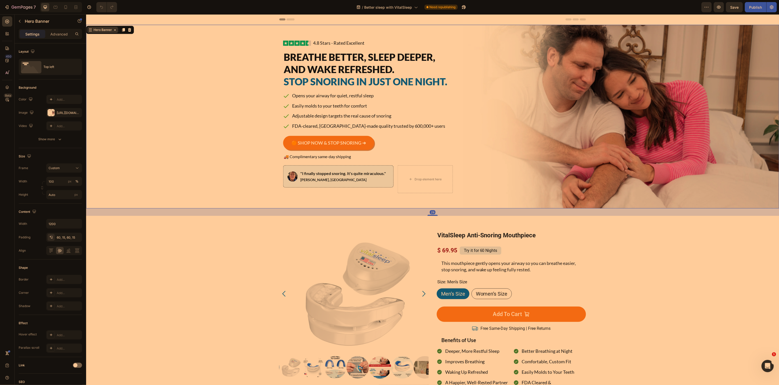
click at [114, 31] on icon at bounding box center [115, 30] width 4 height 4
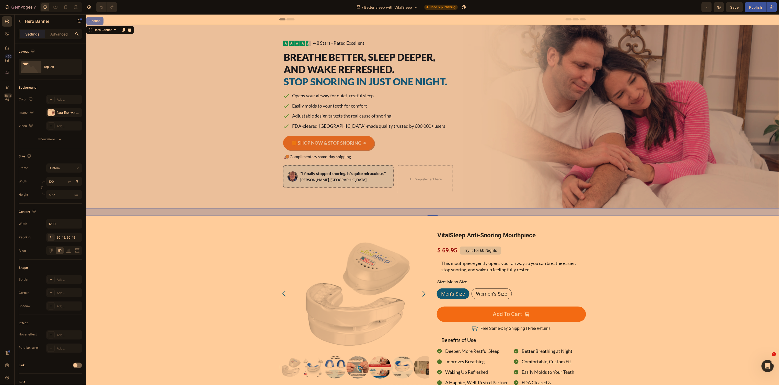
click at [99, 21] on div "Section" at bounding box center [94, 20] width 13 height 3
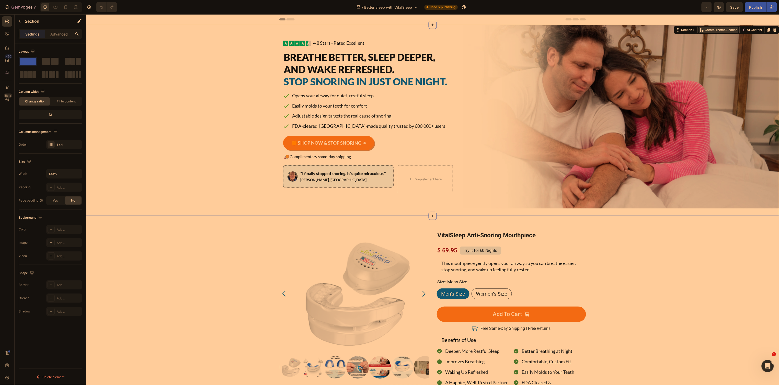
click at [711, 29] on p "Create Theme Section" at bounding box center [721, 29] width 33 height 5
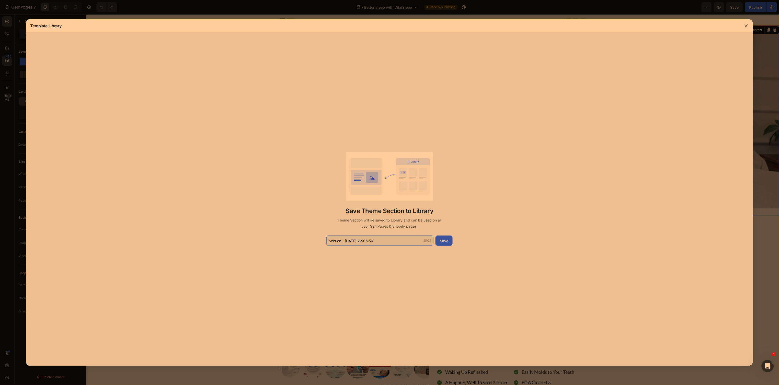
click at [353, 242] on input "Section - [DATE] 22:06:50" at bounding box center [380, 241] width 107 height 10
type input "Update snore device"
click at [440, 244] on button "Save" at bounding box center [444, 241] width 17 height 10
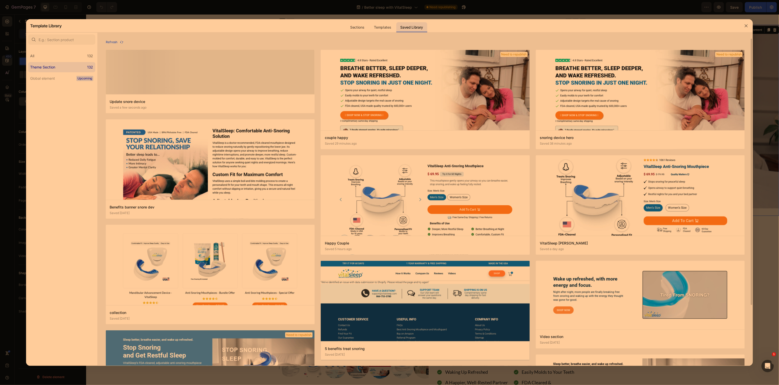
click at [278, 65] on div at bounding box center [210, 72] width 209 height 44
